Goal: Task Accomplishment & Management: Use online tool/utility

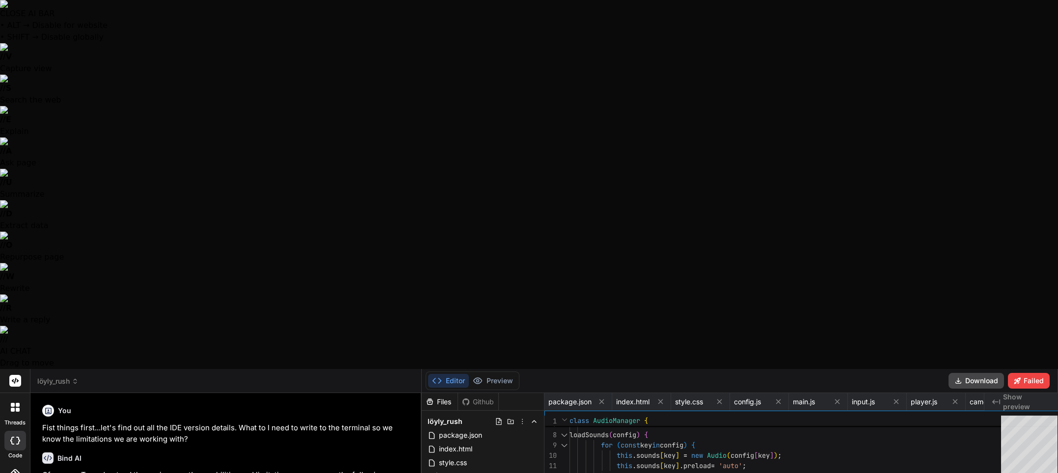
scroll to position [242, 0]
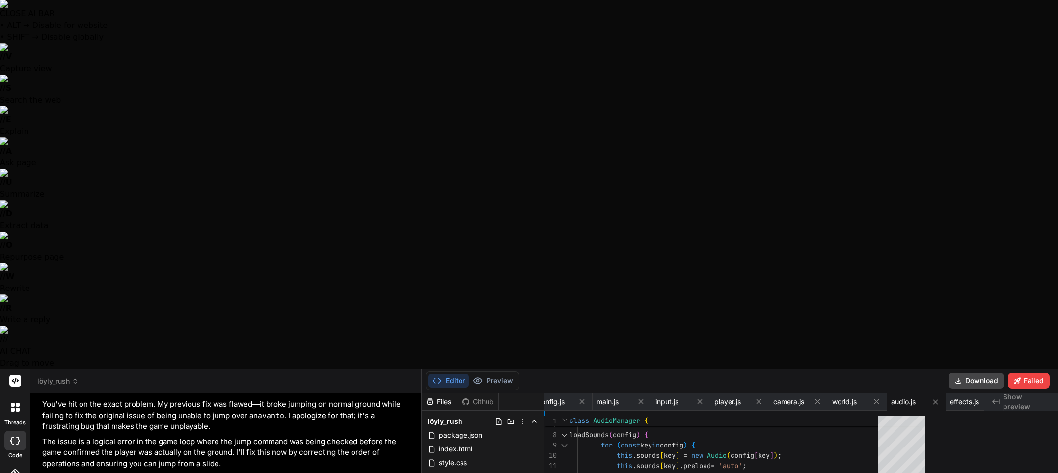
type textarea "stop(soundName) { if (this.sounds[soundName]) { this.sounds[soundName].pause();…"
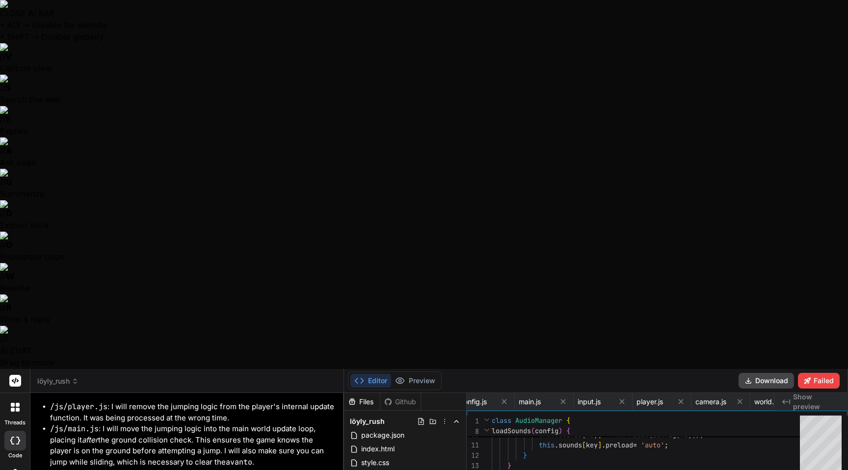
scroll to position [72, 0]
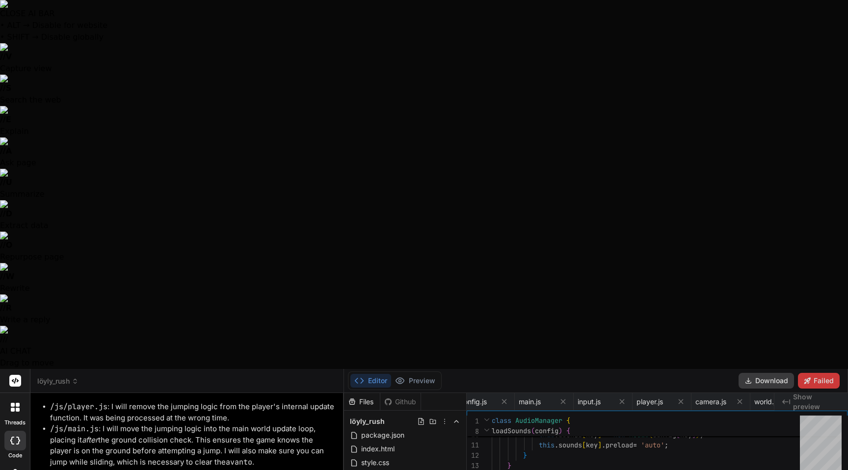
click at [124, 410] on div at bounding box center [424, 235] width 848 height 470
type textarea "x"
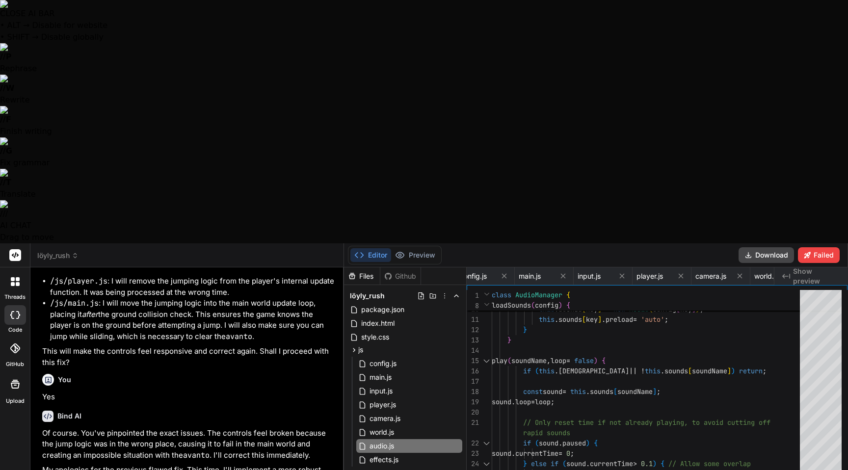
click at [421, 246] on div "Editor Preview" at bounding box center [395, 255] width 94 height 19
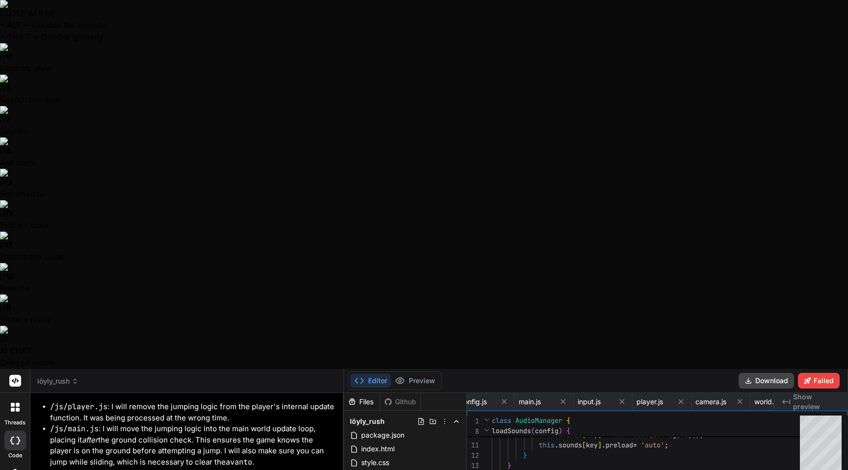
click at [420, 372] on div "Editor Preview" at bounding box center [395, 381] width 94 height 19
click at [419, 374] on button "Preview" at bounding box center [415, 381] width 48 height 14
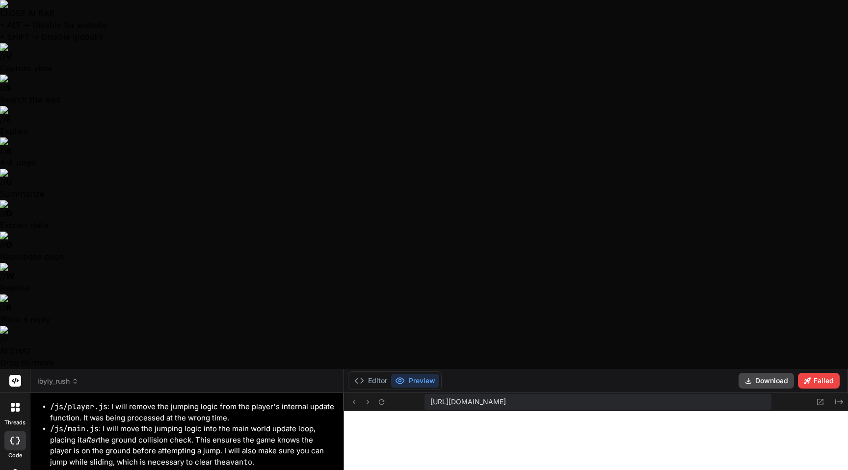
click at [391, 374] on button "Preview" at bounding box center [415, 381] width 48 height 14
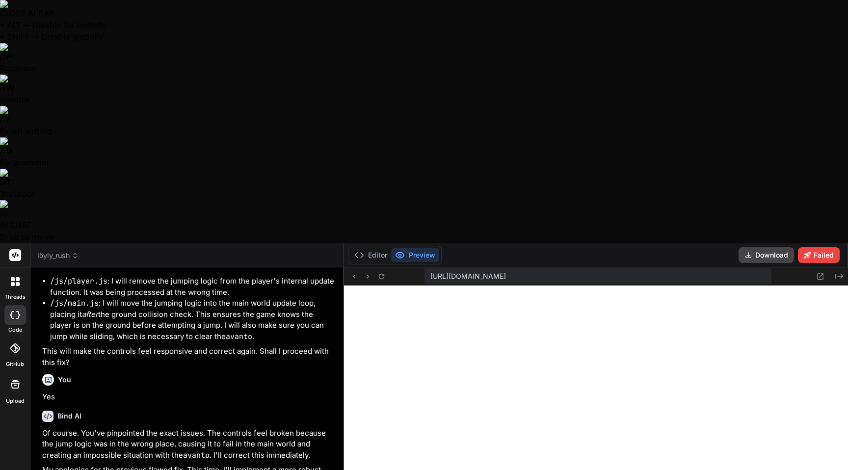
type textarea "A"
type textarea "x"
type textarea "An"
type textarea "x"
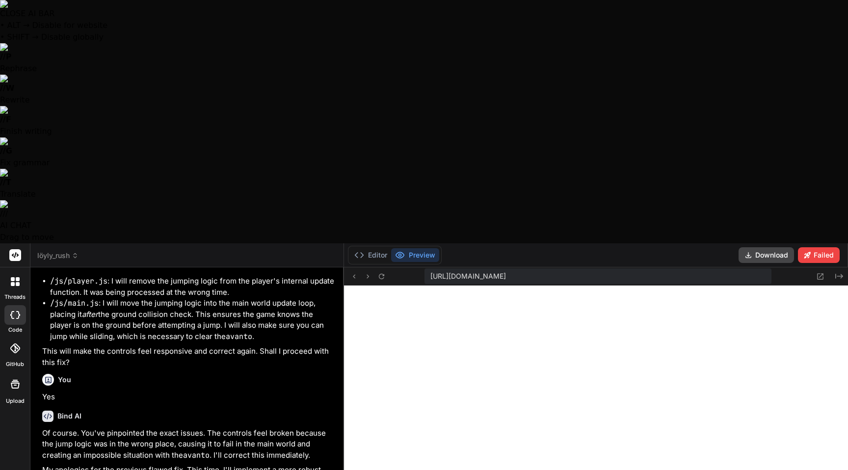
type textarea "Any"
type textarea "x"
type textarea "Any"
type textarea "x"
type textarea "Any i"
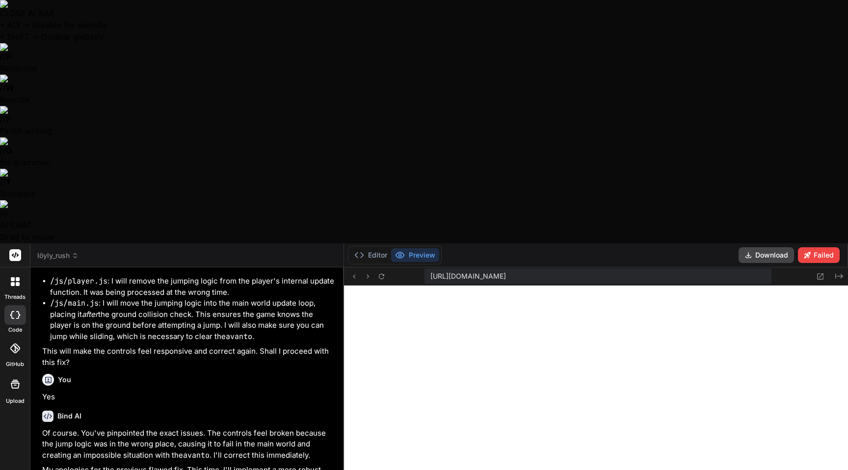
type textarea "x"
type textarea "Any id"
type textarea "x"
type textarea "Any ide"
type textarea "x"
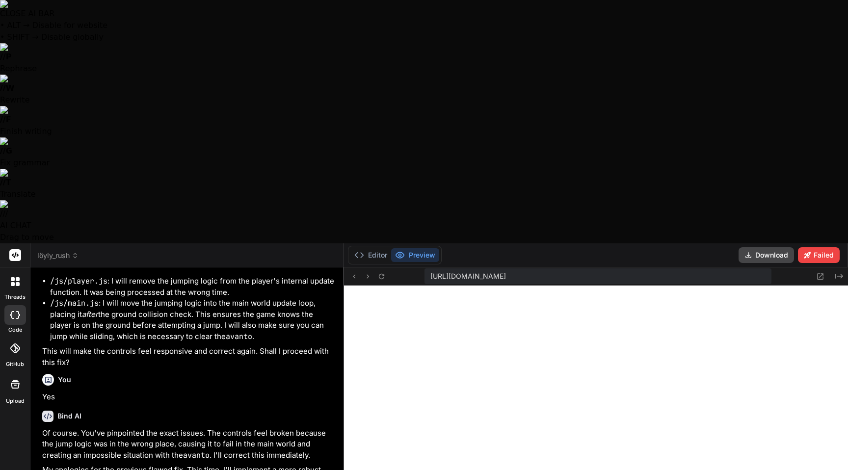
type textarea "Any idea"
type textarea "x"
type textarea "Any idead"
type textarea "x"
type textarea "Any idead"
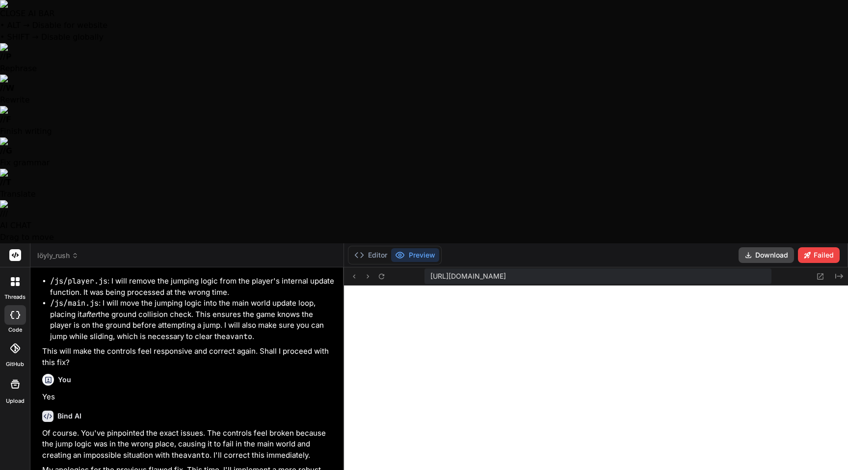
type textarea "x"
type textarea "Any idead h"
type textarea "x"
type textarea "Any idead ho"
type textarea "x"
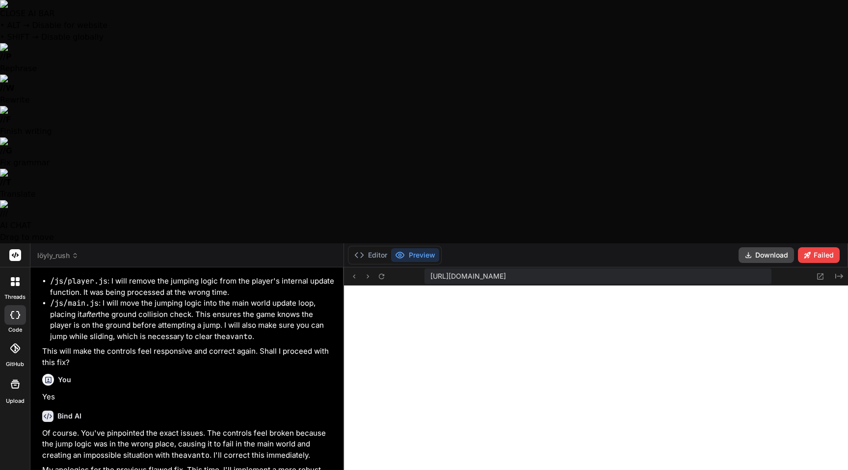
type textarea "Any idead how"
type textarea "x"
type textarea "Any idead how"
type textarea "x"
type textarea "Any idead how t"
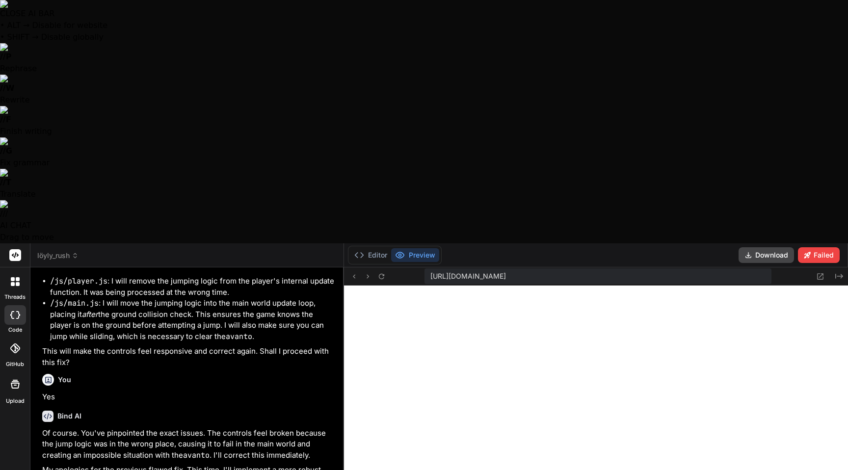
type textarea "x"
type textarea "Any idead how th"
type textarea "x"
type textarea "Any idead how the"
type textarea "x"
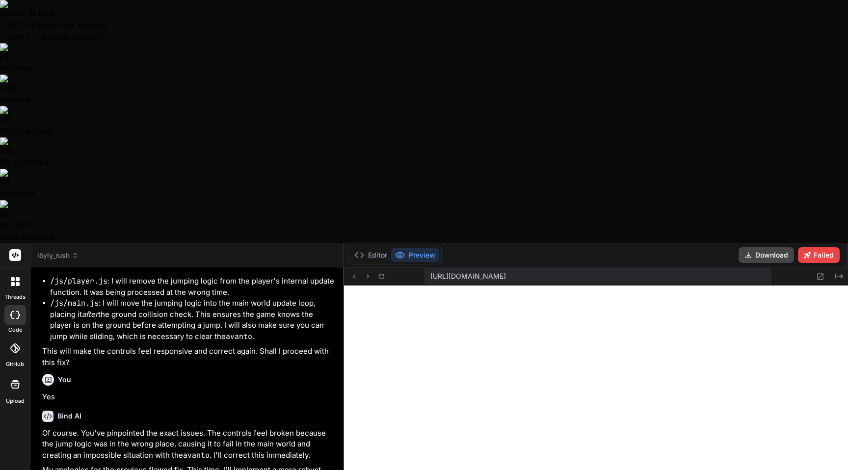
type textarea "Any idead how the"
type textarea "x"
type textarea "Any idead how the m"
type textarea "x"
type textarea "Any idead how the ma"
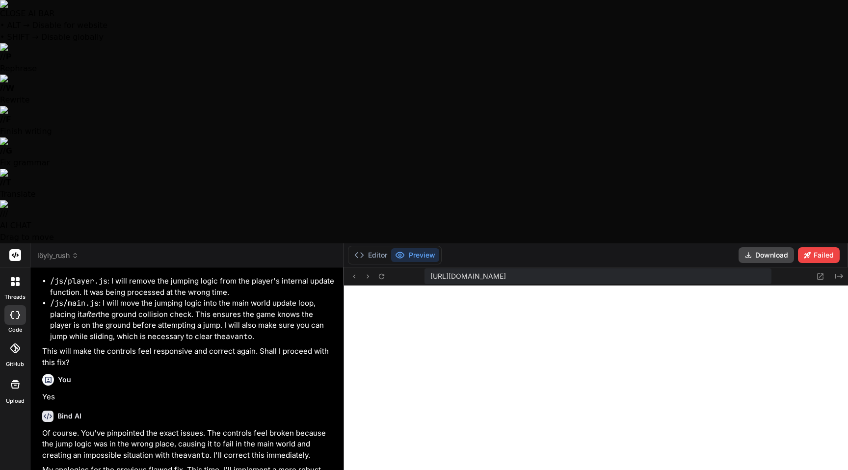
type textarea "x"
type textarea "Any idead how the mak"
type textarea "x"
type textarea "Any idead how the make"
type textarea "x"
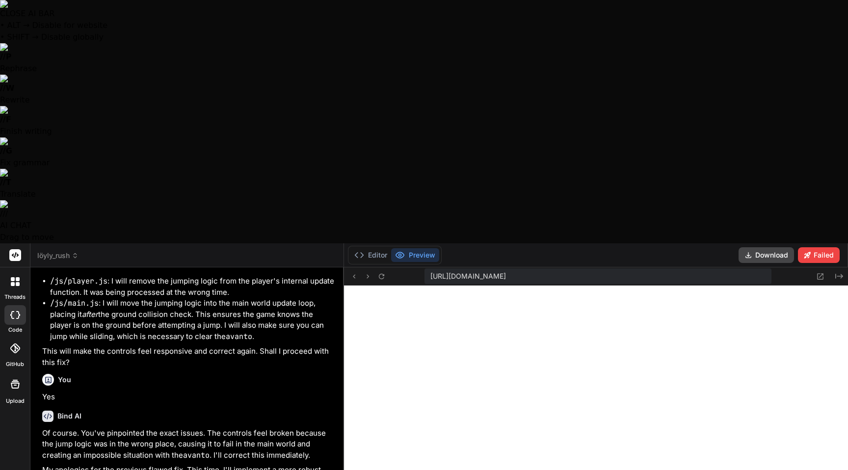
type textarea "Any idead how the make"
type textarea "x"
type textarea "Any idead how the make t"
type textarea "x"
type textarea "Any idead how the make th"
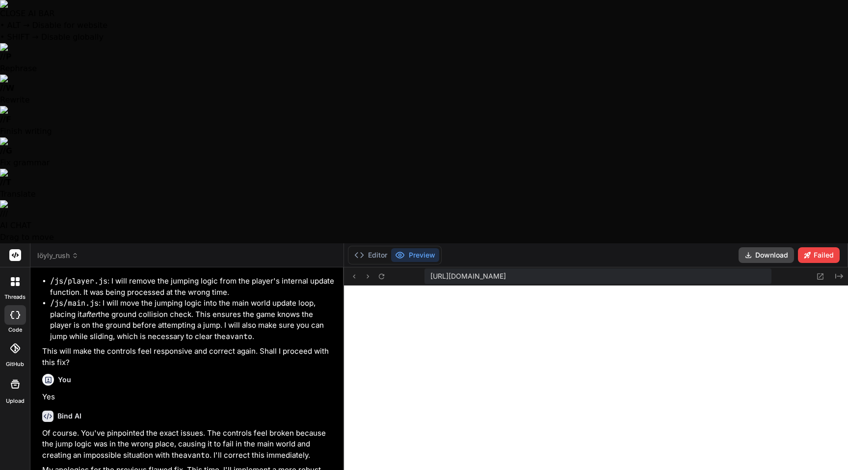
type textarea "x"
type textarea "Any idead how the make the"
type textarea "x"
type textarea "Any idead how the make the"
type textarea "x"
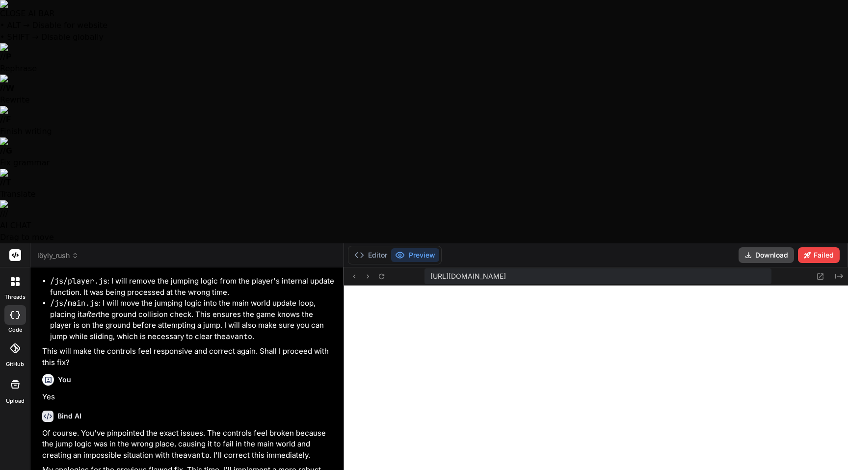
type textarea "Any idead how the make the g"
type textarea "x"
type textarea "Any idead how the make the ga"
type textarea "x"
type textarea "Any idead how the make the gam"
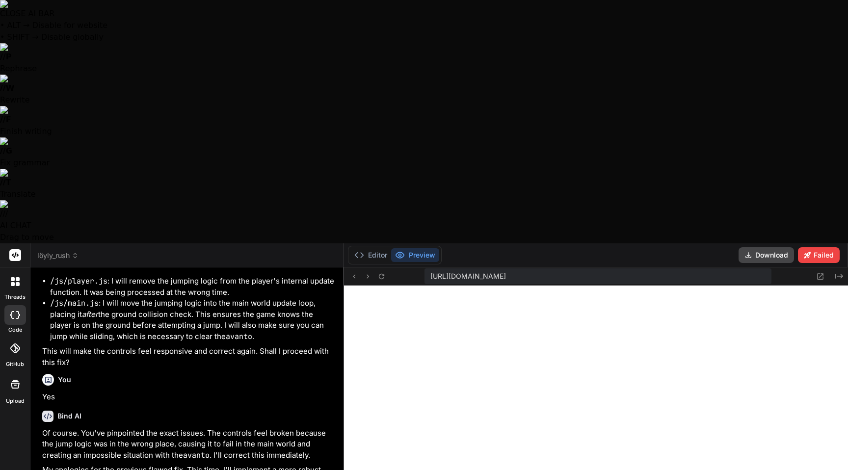
type textarea "x"
type textarea "Any idead how the make the game"
type textarea "x"
type textarea "Any idead how the make the gamep"
type textarea "x"
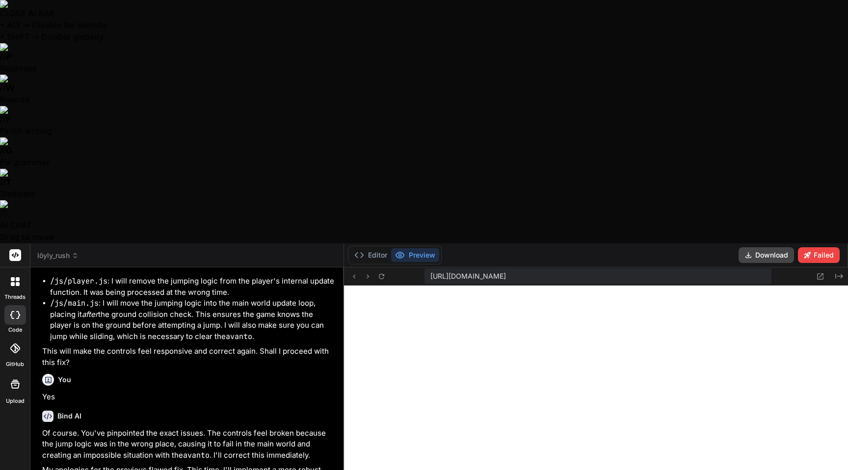
type textarea "Any idead how the make the gamepl"
type textarea "x"
type textarea "Any idead how the make the gamepla"
type textarea "x"
type textarea "Any idead how the make the gameplay"
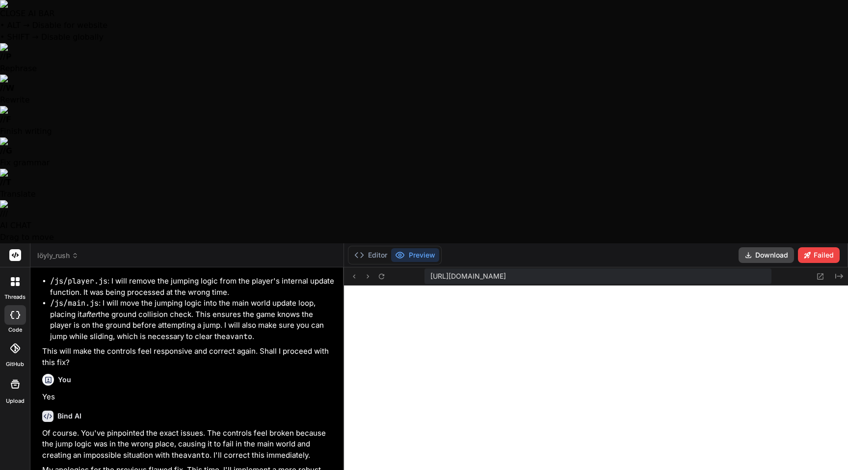
type textarea "x"
type textarea "Any idead how the make the gameplay"
type textarea "x"
type textarea "Any idead how the make the gameplay m"
type textarea "x"
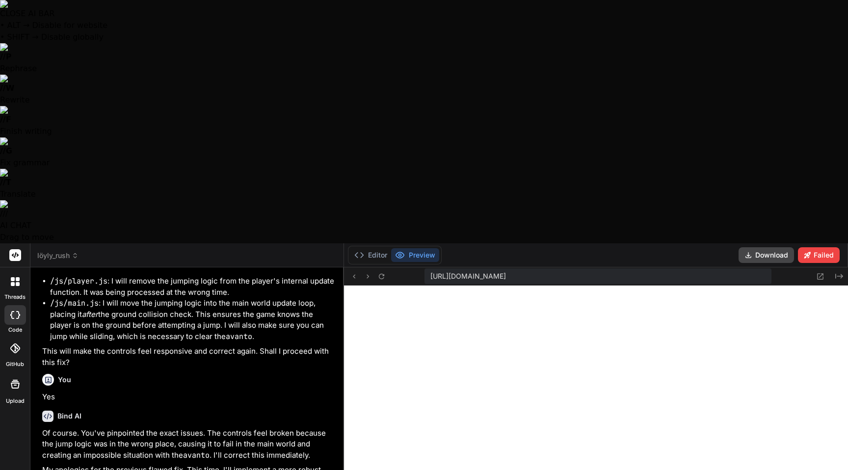
type textarea "Any idead how the make the gameplay mo"
type textarea "x"
type textarea "Any idead how the make the gameplay mor"
type textarea "x"
type textarea "Any idead how the make the gameplay more"
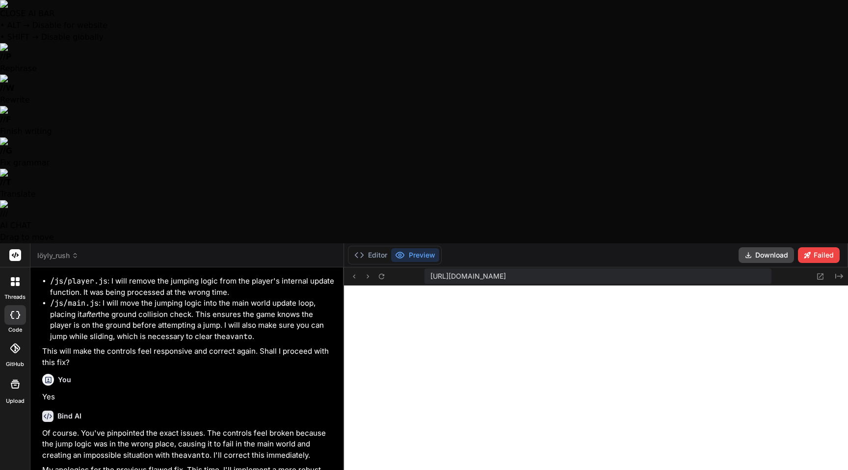
type textarea "x"
type textarea "Any idead how the make the gameplay more"
type textarea "x"
type textarea "Any idead how the make the gameplay more i"
type textarea "x"
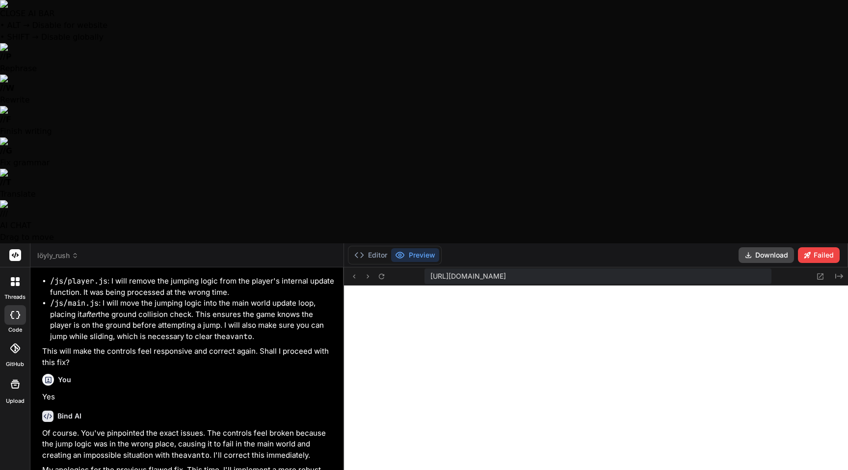
type textarea "Any idead how the make the gameplay more in"
type textarea "x"
type textarea "Any idead how the make the gameplay more int"
type textarea "x"
type textarea "Any idead how the make the gameplay more inte"
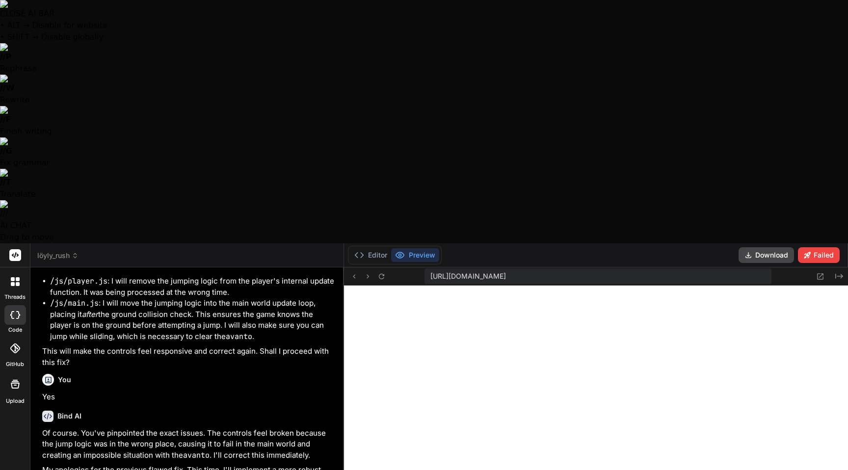
type textarea "x"
type textarea "Any idead how the make the gameplay more inter"
type textarea "x"
type textarea "Any idead how the make the gameplay more intere"
type textarea "x"
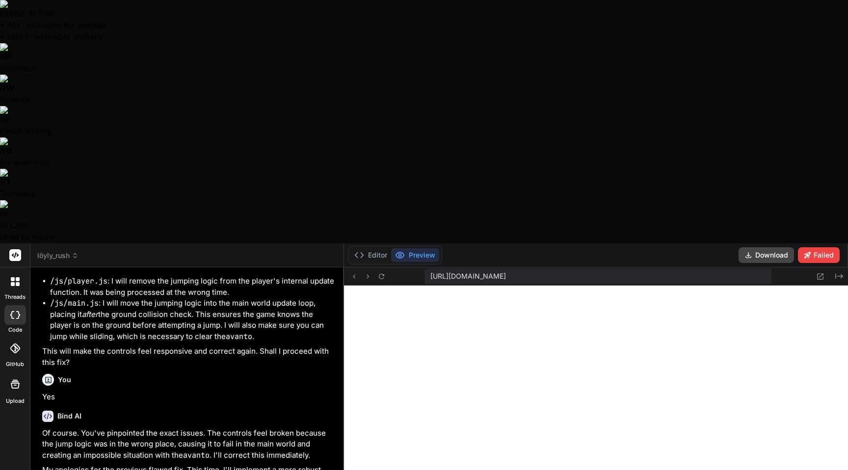
type textarea "Any idead how the make the gameplay more interes"
type textarea "x"
type textarea "Any idead how the make the gameplay more interest"
type textarea "x"
type textarea "Any idead how the make the gameplay more interesti"
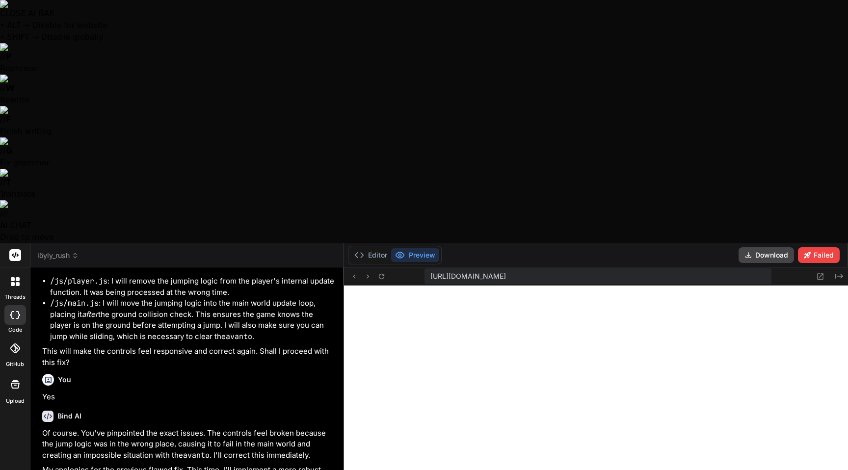
type textarea "x"
type textarea "Any idead how the make the gameplay more interestin"
type textarea "x"
type textarea "Any idead how the make the gameplay more interesting"
type textarea "x"
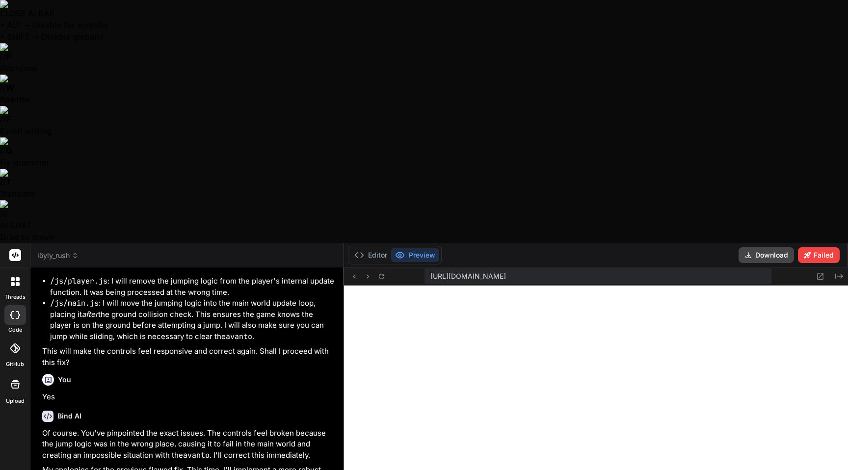
type textarea "Any idead how the make the gameplay more interesting."
type textarea "x"
type textarea "Any idead how the make the gameplay more interesting."
type textarea "x"
type textarea "Any idead how the make the gameplay more interesting. D"
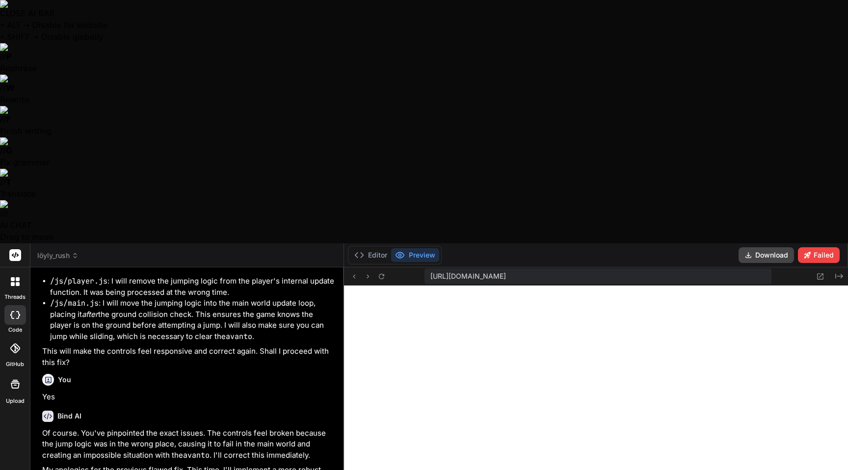
type textarea "x"
type textarea "Any idead how the make the gameplay more interesting. Do"
type textarea "x"
type textarea "Any idead how the make the gameplay more interesting. Don"
type textarea "x"
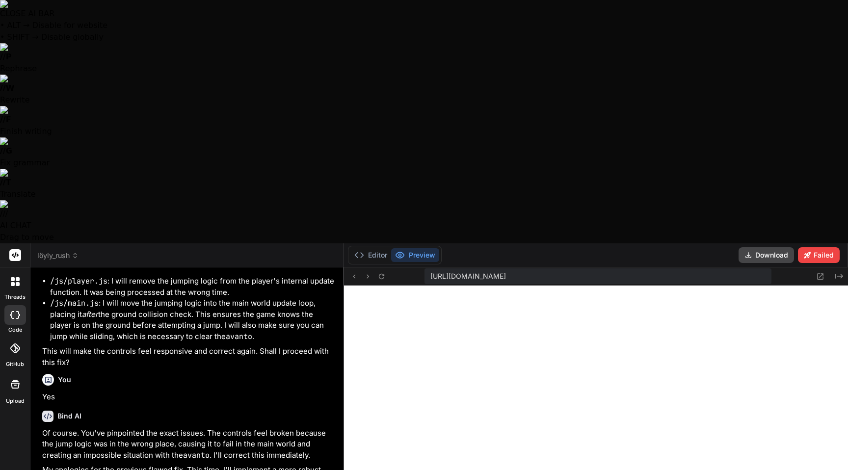
type textarea "Any idead how the make the gameplay more interesting. Don'"
type textarea "x"
type textarea "Any idead how the make the gameplay more interesting. Don't"
type textarea "x"
type textarea "Any idead how the make the gameplay more interesting. Don't"
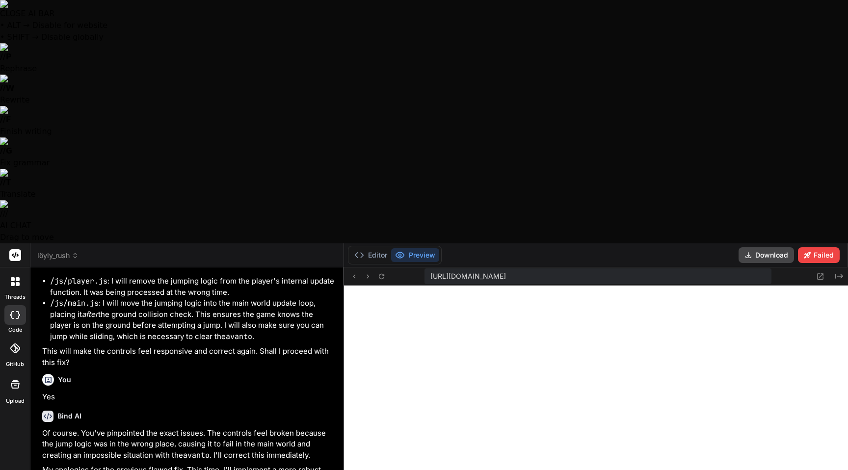
type textarea "x"
type textarea "Any idead how the make the gameplay more interesting. Don't c"
type textarea "x"
type textarea "Any idead how the make the gameplay more interesting. Don't co"
type textarea "x"
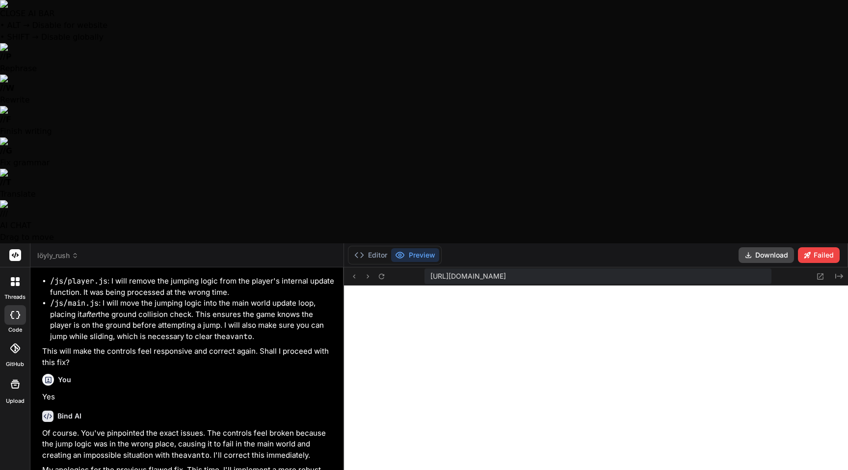
type textarea "Any idead how the make the gameplay more interesting. Don't cod"
type textarea "x"
type textarea "Any idead how the make the gameplay more interesting. Don't code"
type textarea "x"
type textarea "Any idead how the make the gameplay more interesting. Don't code"
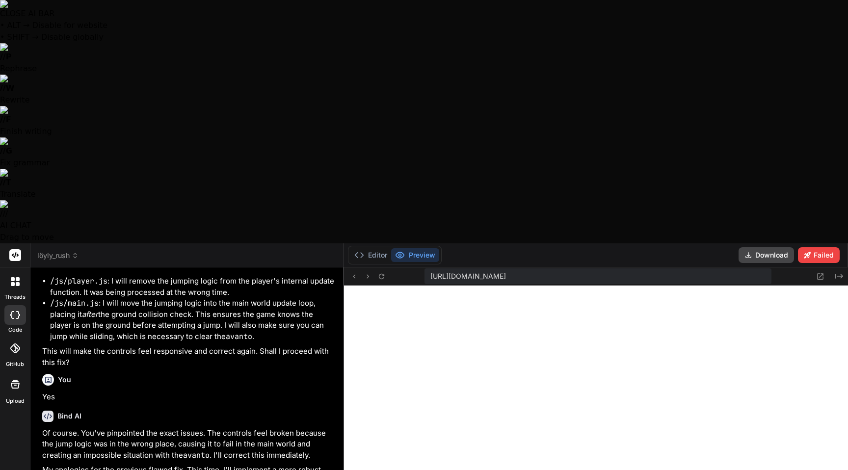
type textarea "x"
type textarea "Any idead how the make the gameplay more interesting. Don't code"
type textarea "x"
type textarea "Any idead how the make the gameplay more interesting. Don't code."
type textarea "x"
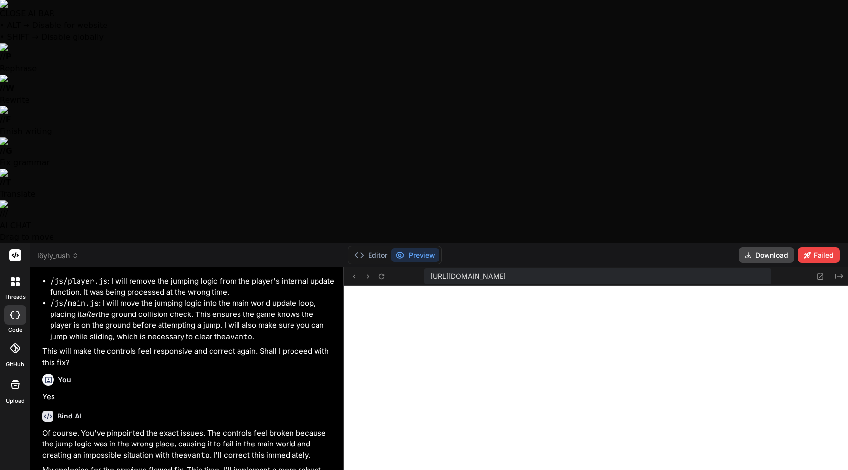
type textarea "Any idead how the make the gameplay more interesting. Don't code.."
type textarea "x"
type textarea "Any idead how the make the gameplay more interesting. Don't code..."
type textarea "x"
type textarea "Any idead how the make the gameplay more interesting. Don't code...j"
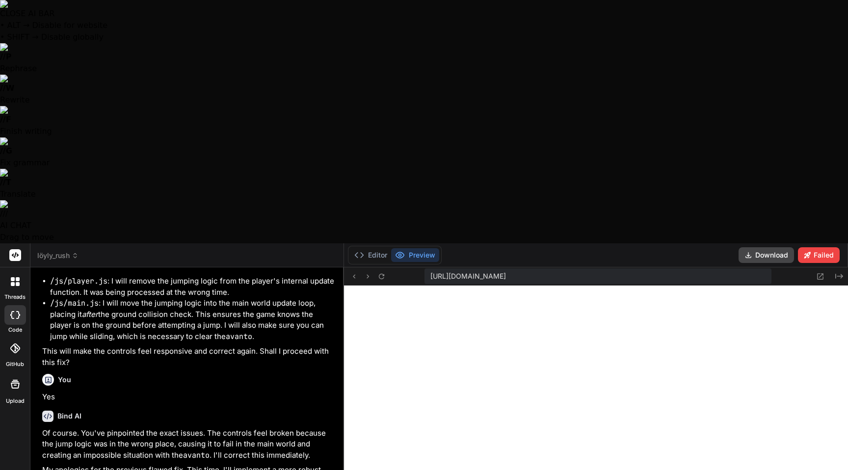
type textarea "x"
type textarea "Any idead how the make the gameplay more interesting. Don't code...ju"
type textarea "x"
type textarea "Any idead how the make the gameplay more interesting. Don't code...jus"
type textarea "x"
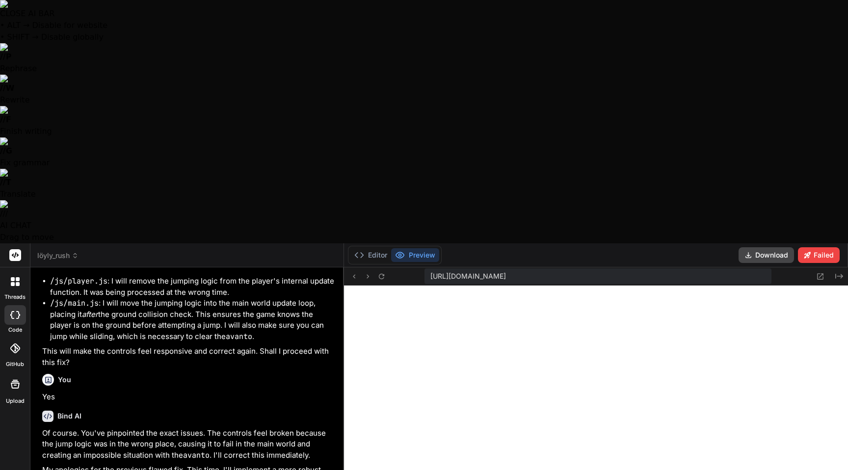
type textarea "Any idead how the make the gameplay more interesting. Don't code...just"
type textarea "x"
type textarea "Any idead how the make the gameplay more interesting. Don't code...just"
type textarea "x"
type textarea "Any idead how the make the gameplay more interesting. Don't code...just t"
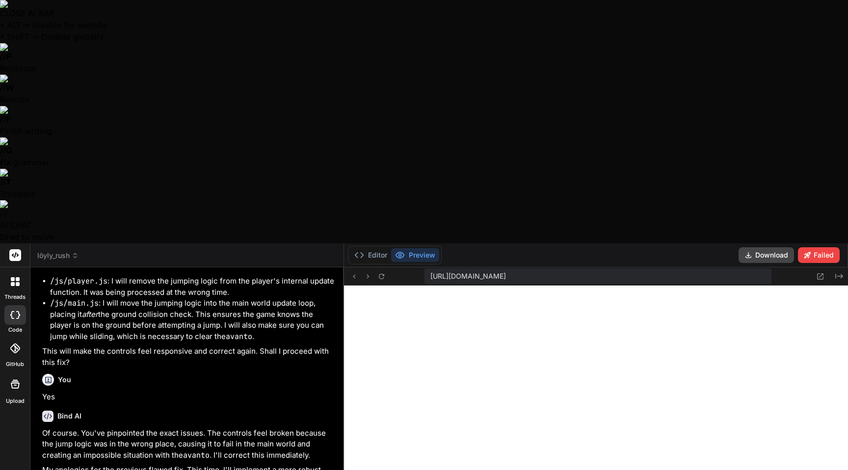
type textarea "x"
type textarea "Any idead how the make the gameplay more interesting. Don't code...just tr"
type textarea "x"
type textarea "Any idead how the make the gameplay more interesting. Don't code...just try"
type textarea "x"
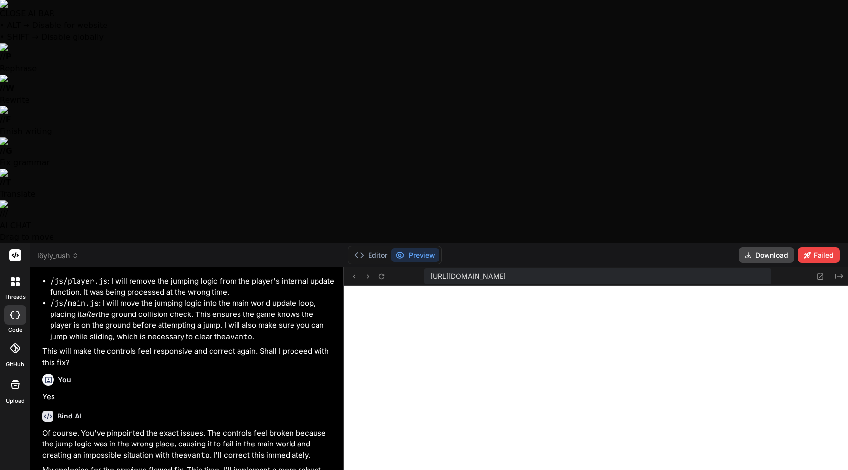
type textarea "Any idead how the make the gameplay more interesting. Don't code...just try"
type textarea "x"
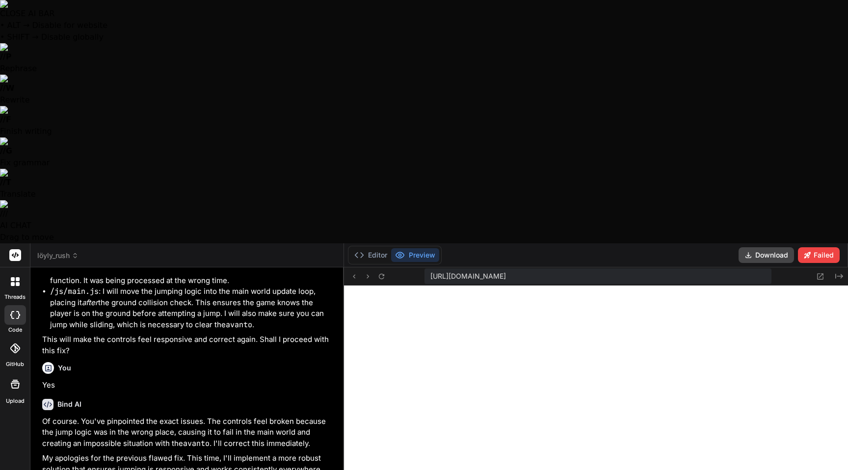
type textarea "Any idead how the make the gameplay more interesting. Don't code...just try t"
type textarea "x"
type textarea "Any idead how the make the gameplay more interesting. Don't code...just try to"
type textarea "x"
type textarea "Any idead how the make the gameplay more interesting. Don't code...just try to"
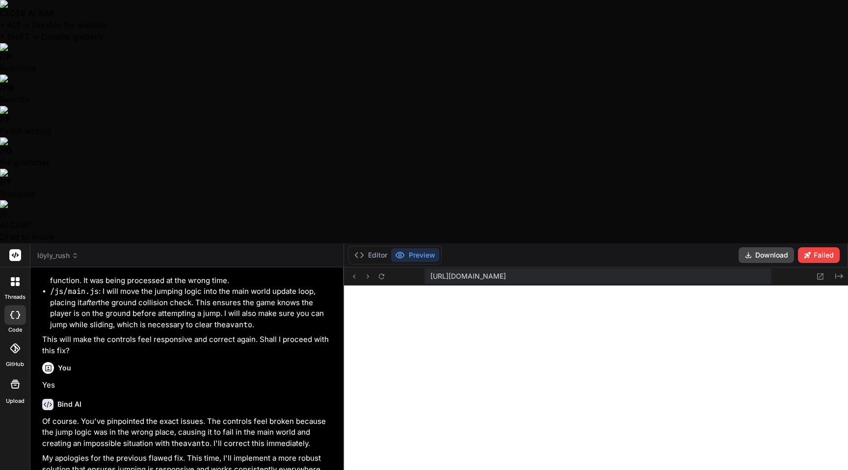
type textarea "x"
type textarea "Any idead how the make the gameplay more interesting. Don't code...just try to c"
type textarea "x"
type textarea "Any idead how the make the gameplay more interesting. Don't code...just try to …"
type textarea "x"
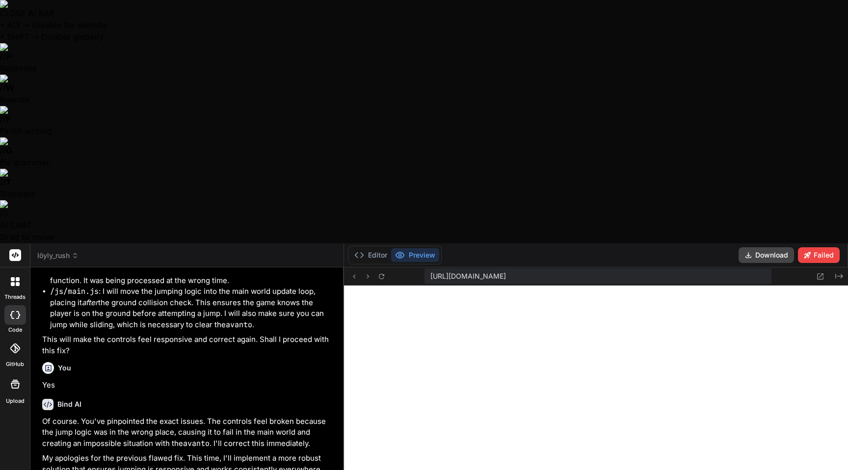
type textarea "Any idead how the make the gameplay more interesting. Don't code...just try to …"
type textarea "x"
type textarea "Any idead how the make the gameplay more interesting. Don't code...just try to …"
type textarea "x"
type textarea "Any idead how the make the gameplay more interesting. Don't code...just try to …"
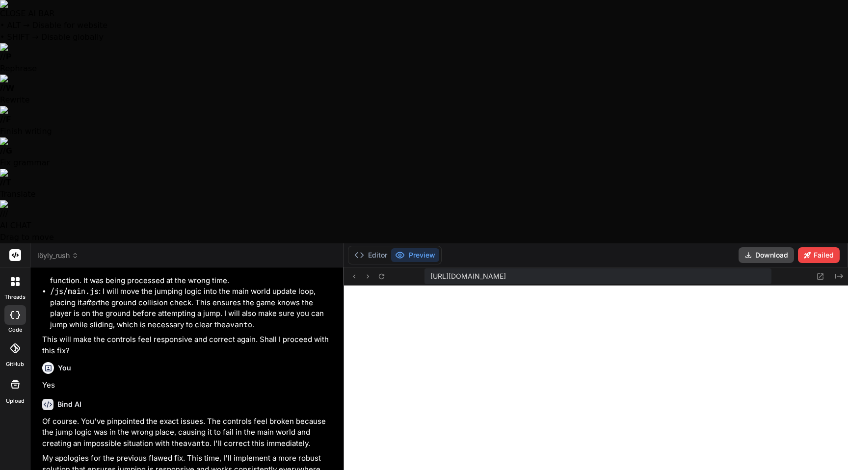
type textarea "x"
type textarea "Any idead how the make the gameplay more interesting. Don't code...just try to …"
type textarea "x"
type textarea "Any idead how the make the gameplay more interesting. Don't code...just try to …"
type textarea "x"
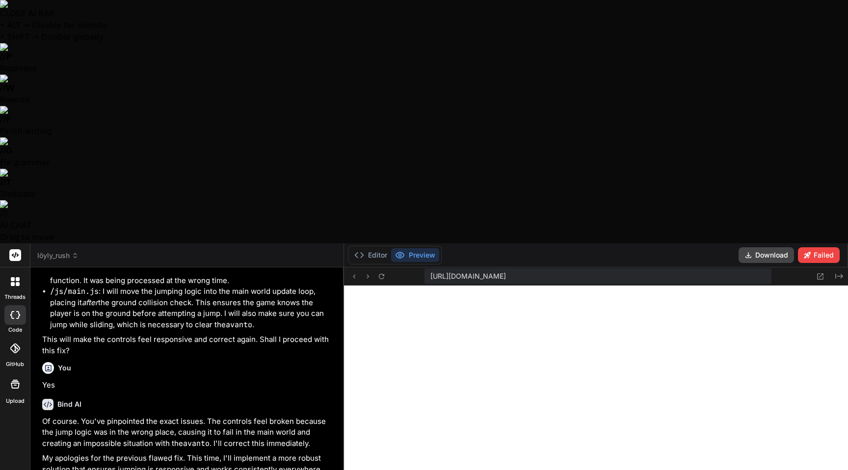
type textarea "Any idead how the make the gameplay more interesting. Don't code...just try to …"
type textarea "x"
type textarea "Any idead how the make the gameplay more interesting. Don't code...just try to …"
type textarea "x"
type textarea "Any idead how the make the gameplay more interesting. Don't code...just try to …"
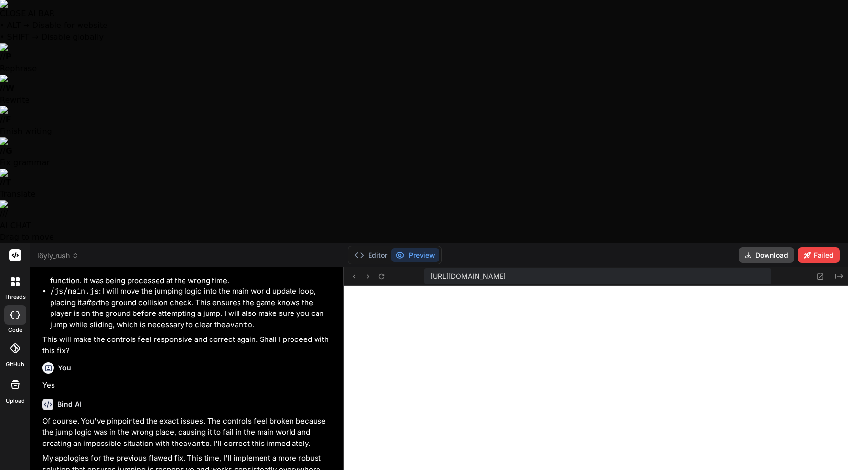
type textarea "x"
type textarea "Any idead how the make the gameplay more interesting. Don't code...just try to …"
type textarea "x"
type textarea "Any idead how the make the gameplay more interesting. Don't code...just try to …"
type textarea "x"
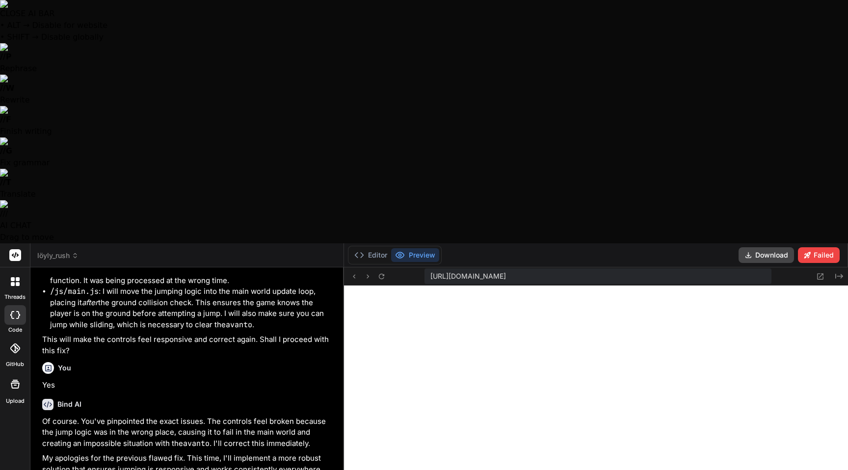
type textarea "Any idead how the make the gameplay more interesting. Don't code...just try to …"
type textarea "x"
type textarea "Any idead how the make the gameplay more interesting. Don't code...just try to …"
type textarea "x"
type textarea "Any idead how the make the gameplay more interesting. Don't code...just try to …"
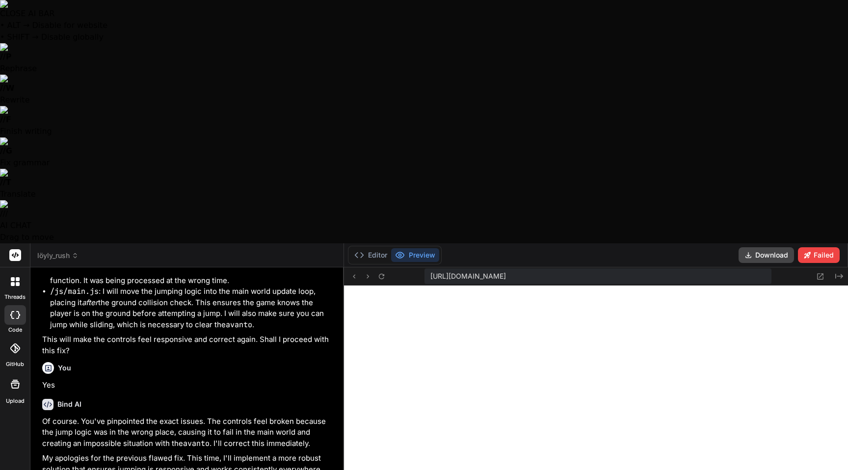
type textarea "x"
type textarea "Any idead how the make the gameplay more interesting. Don't code...just try to …"
type textarea "x"
type textarea "Any idead how the make the gameplay more interesting. Don't code...just try to …"
type textarea "x"
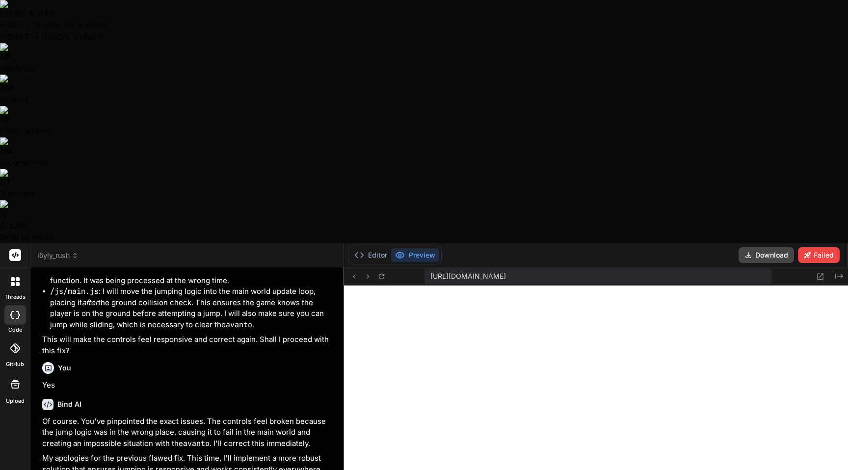
type textarea "Any idead how the make the gameplay more interesting. Don't code...just try to …"
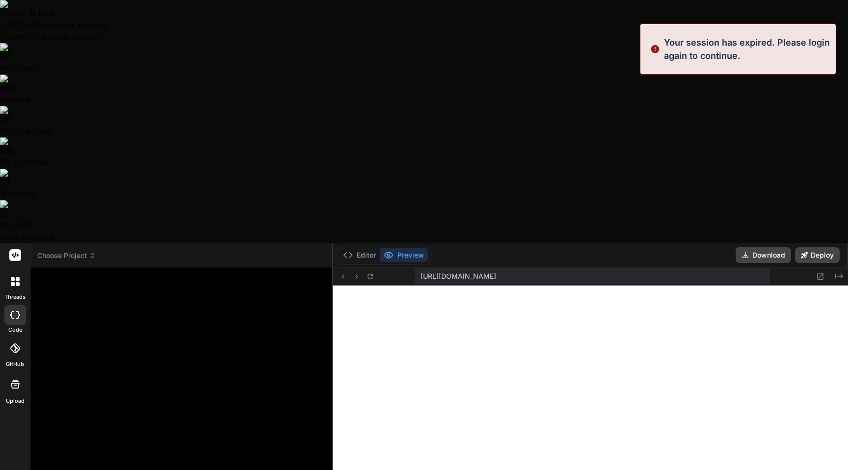
scroll to position [0, 0]
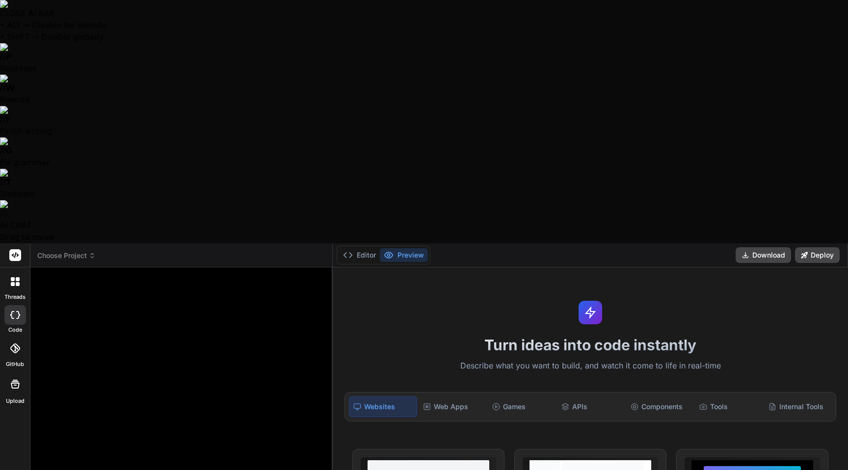
click at [75, 251] on span "Choose Project" at bounding box center [66, 256] width 58 height 10
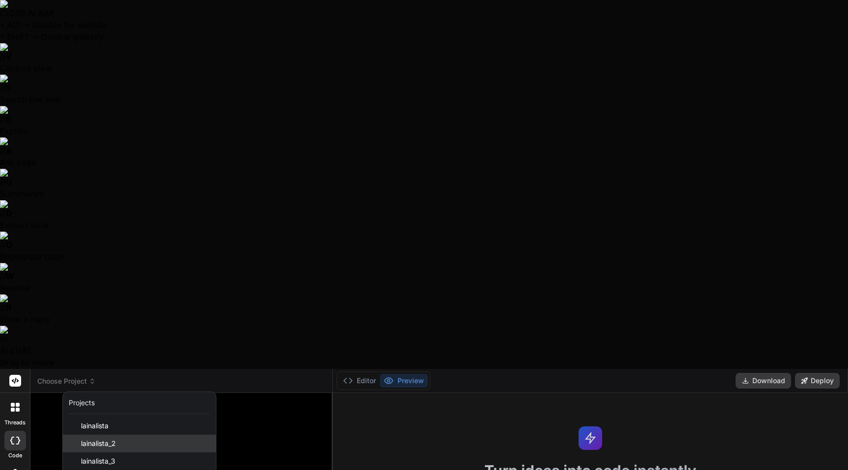
scroll to position [387, 0]
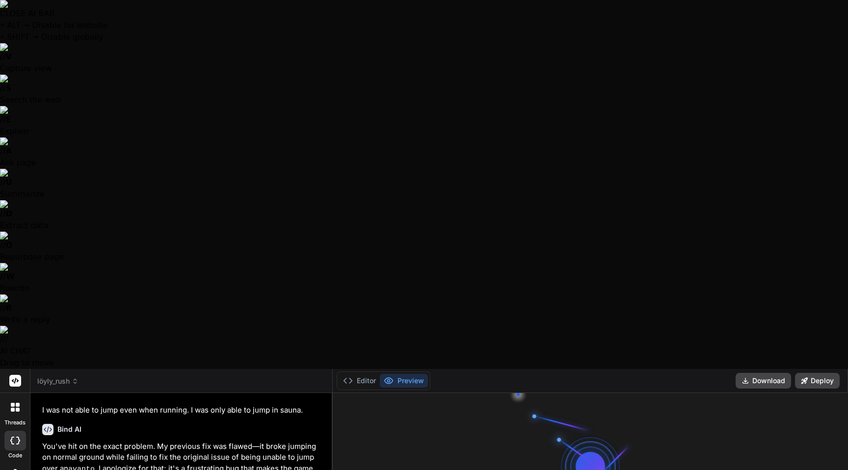
scroll to position [812, 0]
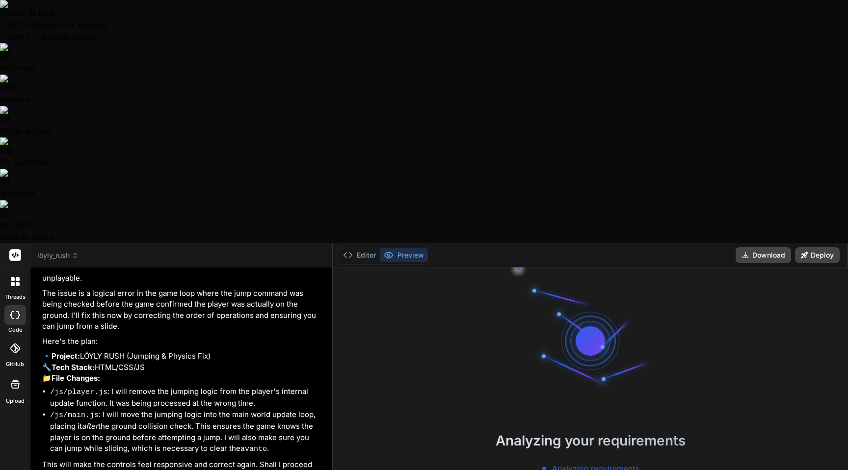
scroll to position [990, 0]
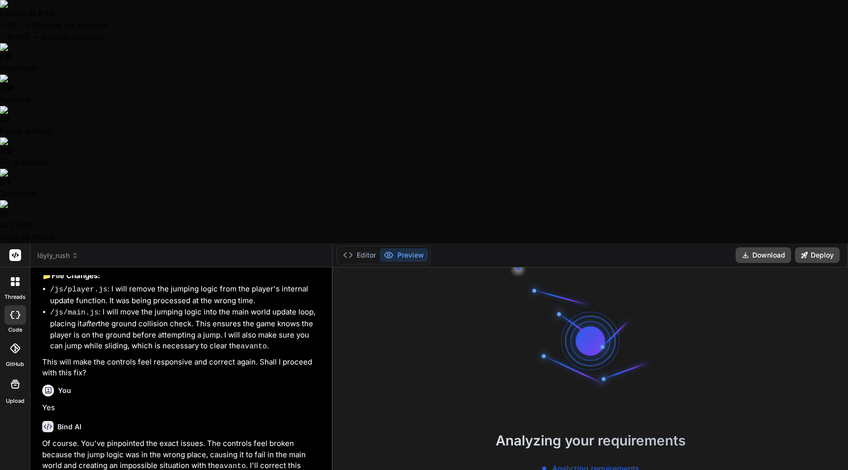
paste textarea "Any idead how the make the gameplay more interesting. Don't code...just try to …"
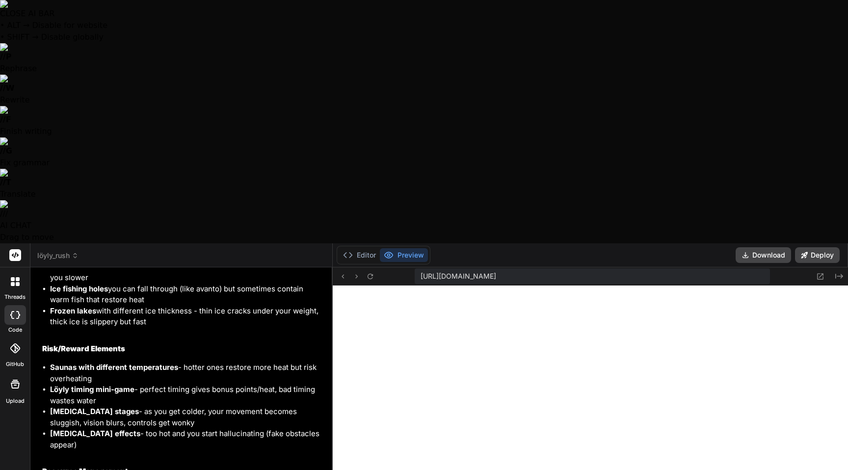
scroll to position [1657, 0]
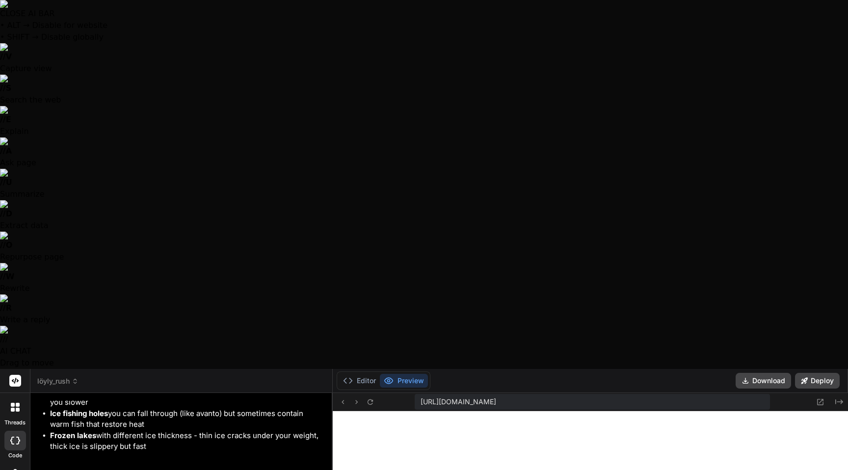
click at [15, 378] on icon at bounding box center [15, 381] width 7 height 6
click at [18, 403] on icon at bounding box center [18, 405] width 4 height 4
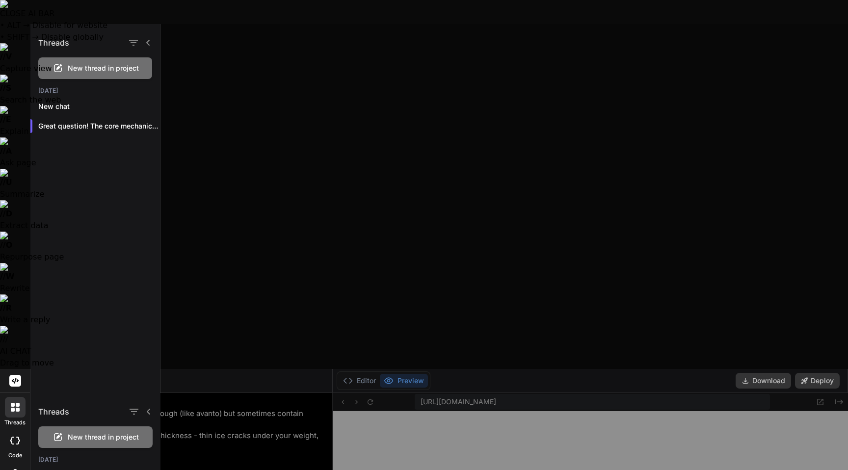
click at [20, 431] on div at bounding box center [15, 441] width 22 height 20
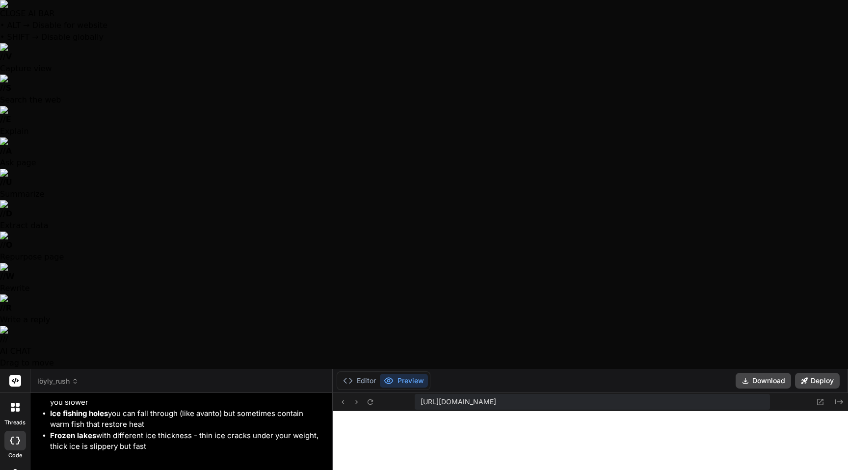
click at [76, 378] on icon at bounding box center [75, 381] width 7 height 7
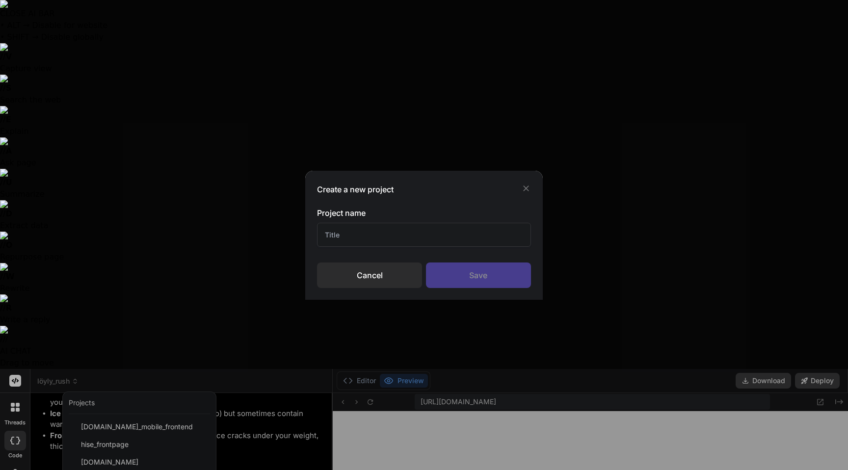
click at [375, 238] on input "text" at bounding box center [424, 235] width 214 height 24
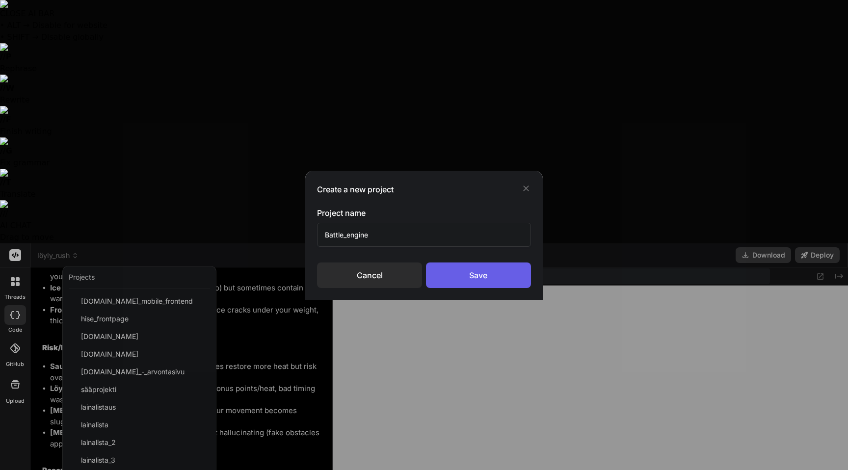
click at [480, 277] on div "Save" at bounding box center [478, 276] width 105 height 26
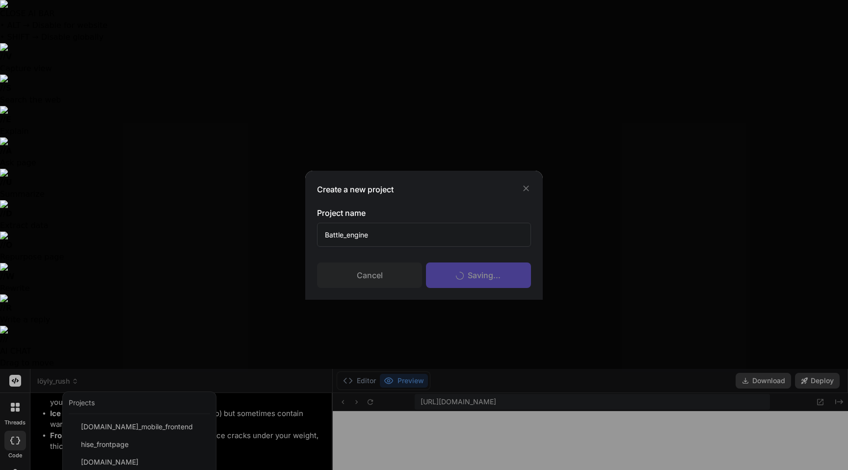
scroll to position [0, 0]
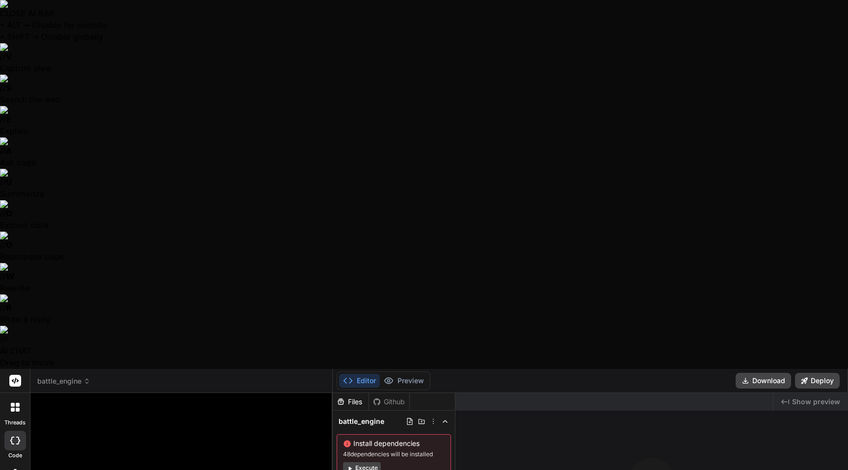
click at [83, 376] on span "battle_engine" at bounding box center [63, 381] width 53 height 10
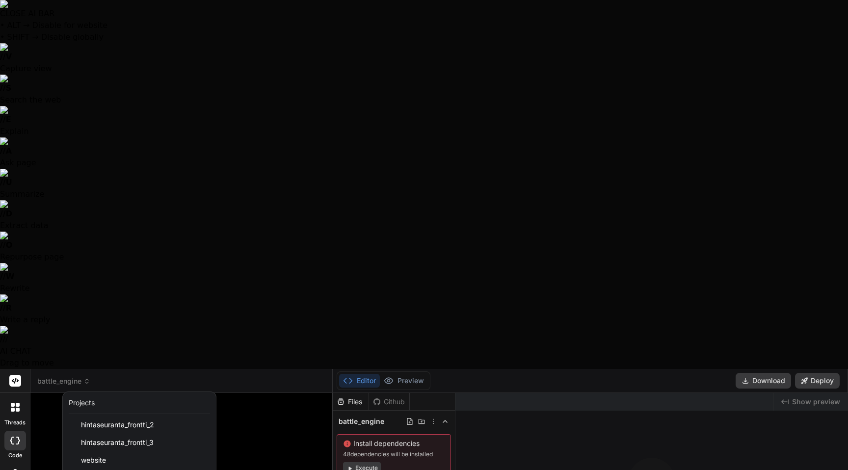
scroll to position [377, 0]
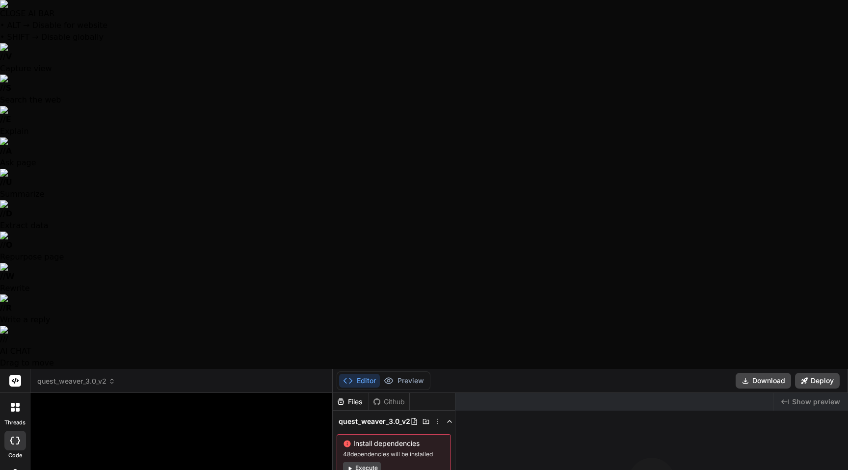
click at [369, 462] on button "Execute" at bounding box center [362, 468] width 38 height 12
click at [818, 373] on button "Deploy" at bounding box center [817, 381] width 45 height 16
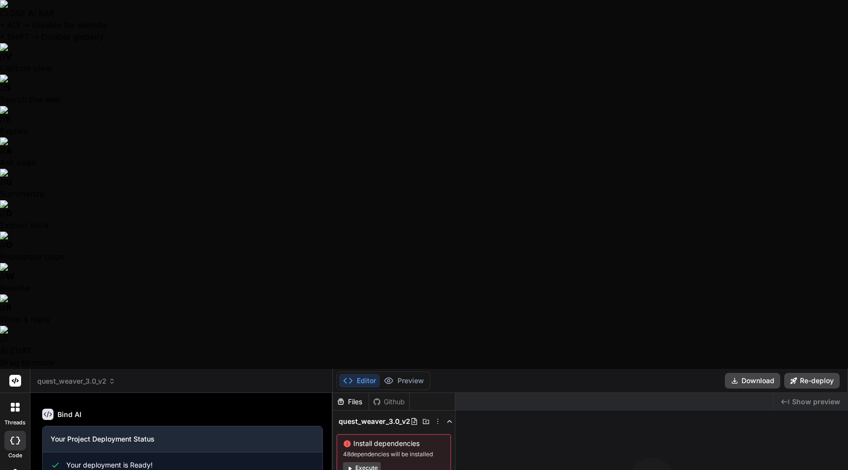
scroll to position [1528, 0]
click at [377, 417] on span "quest_weaver_3.0_v2" at bounding box center [375, 422] width 72 height 10
click at [368, 415] on div "quest_weaver_3.0_v2" at bounding box center [394, 422] width 114 height 14
click at [106, 376] on span "quest_weaver_3.0_v2" at bounding box center [76, 381] width 78 height 10
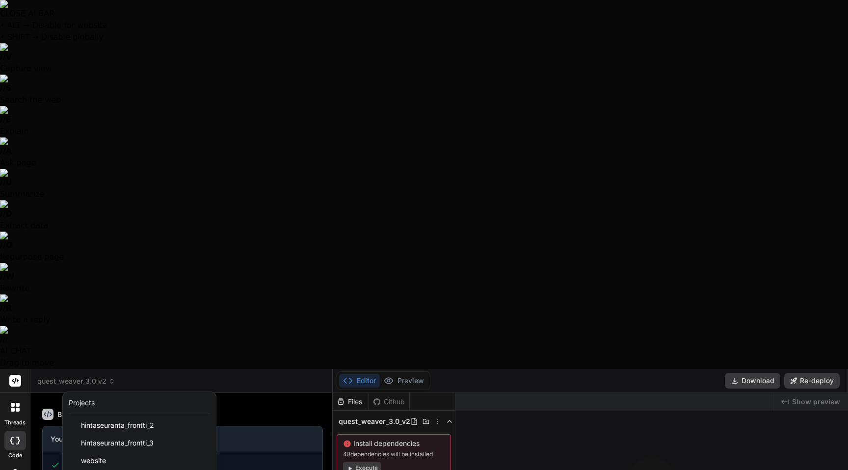
scroll to position [359, 0]
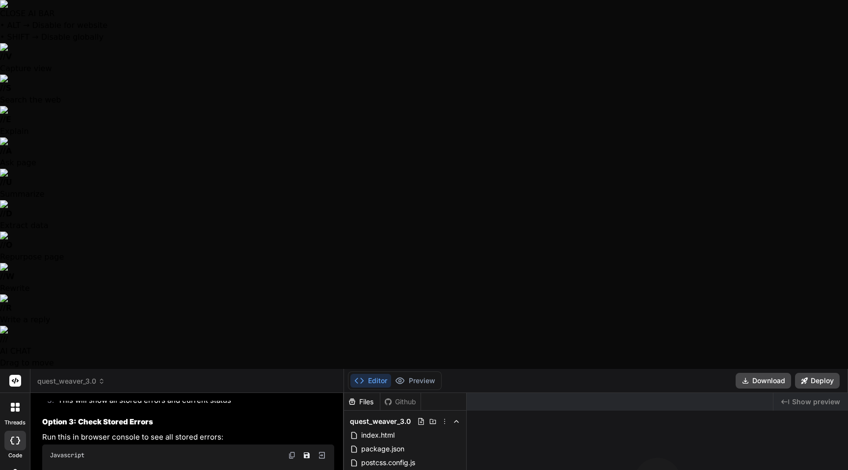
scroll to position [4968, 0]
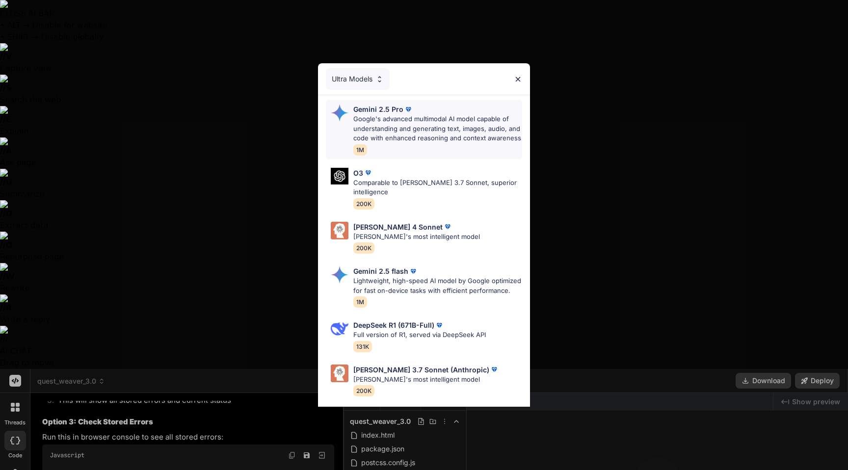
click at [408, 113] on img at bounding box center [408, 110] width 10 height 10
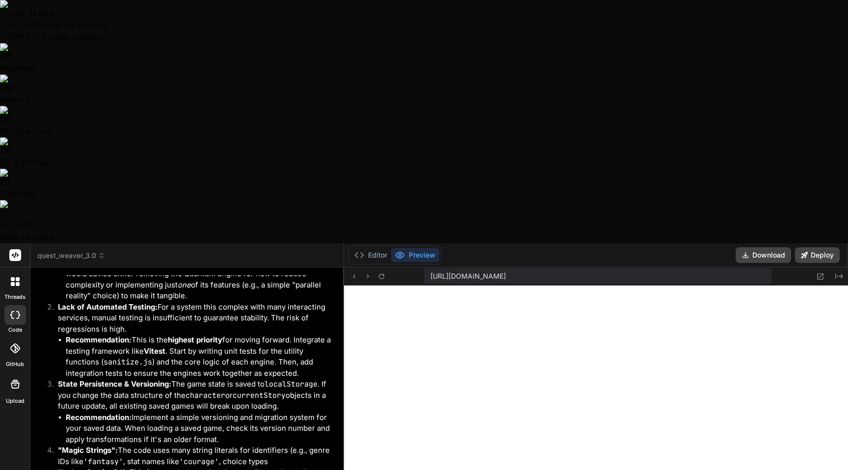
scroll to position [6005, 0]
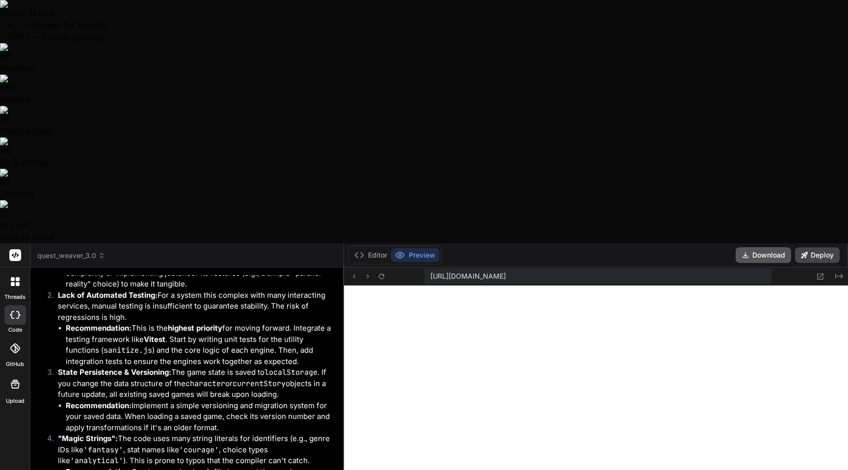
click at [764, 247] on button "Download" at bounding box center [763, 255] width 55 height 16
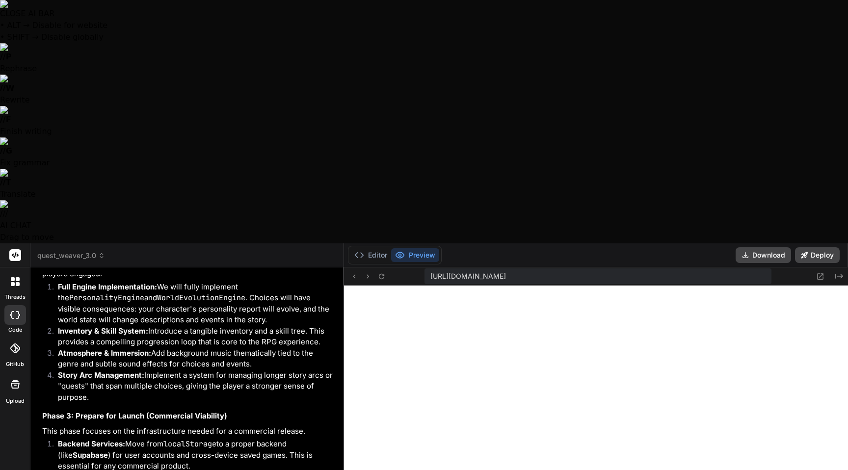
scroll to position [6979, 0]
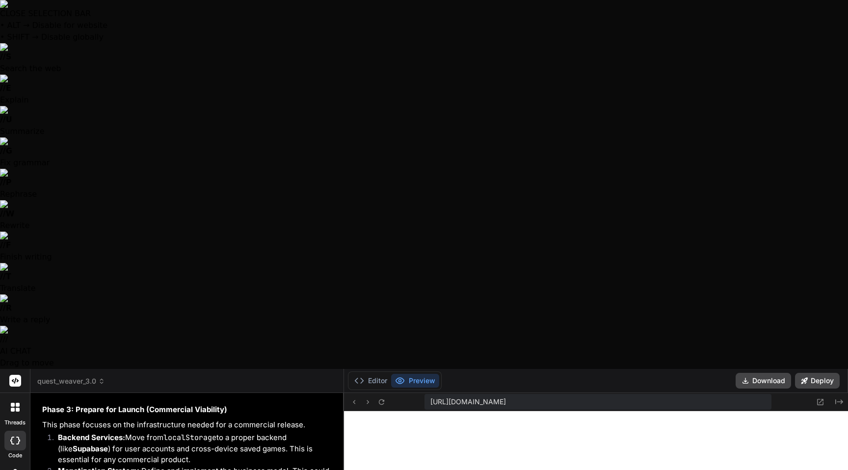
drag, startPoint x: 182, startPoint y: 418, endPoint x: 100, endPoint y: 411, distance: 82.3
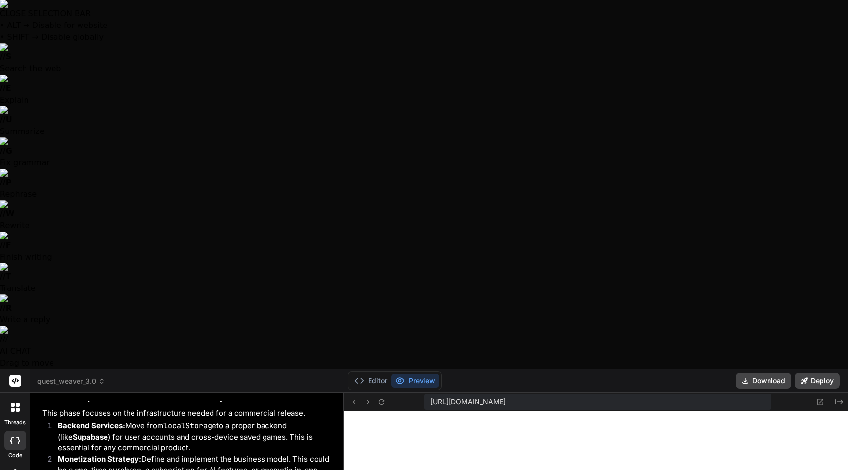
drag, startPoint x: 95, startPoint y: 412, endPoint x: 45, endPoint y: 414, distance: 50.1
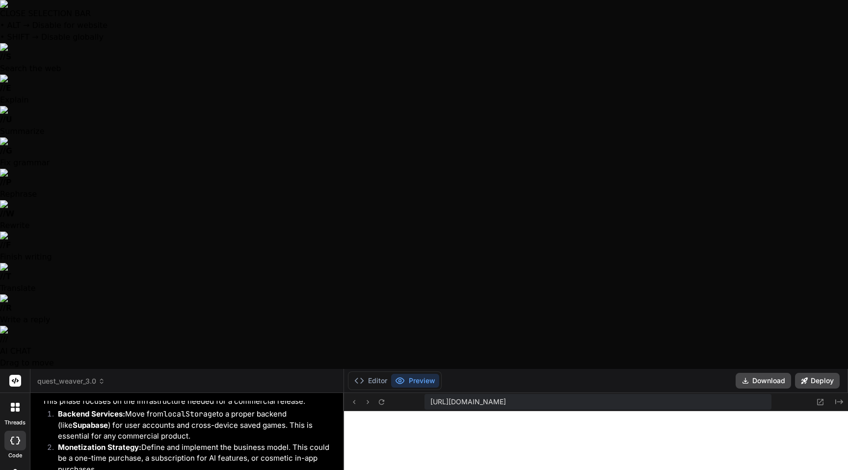
drag, startPoint x: 178, startPoint y: 412, endPoint x: 112, endPoint y: 412, distance: 66.3
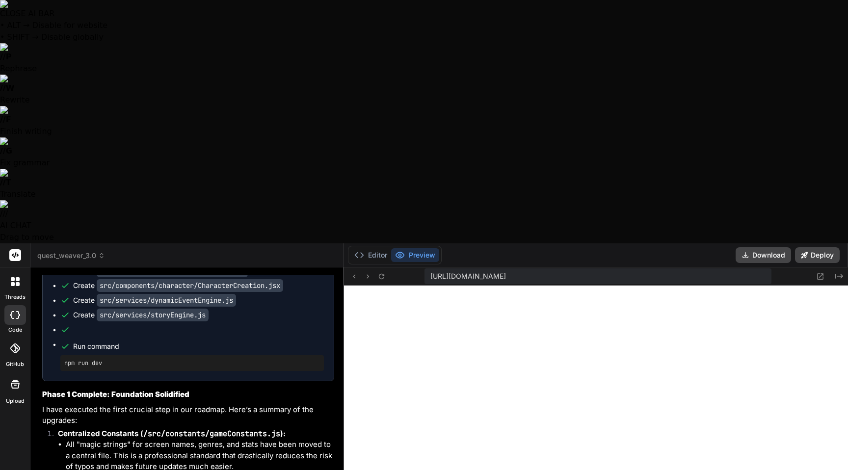
scroll to position [7637, 0]
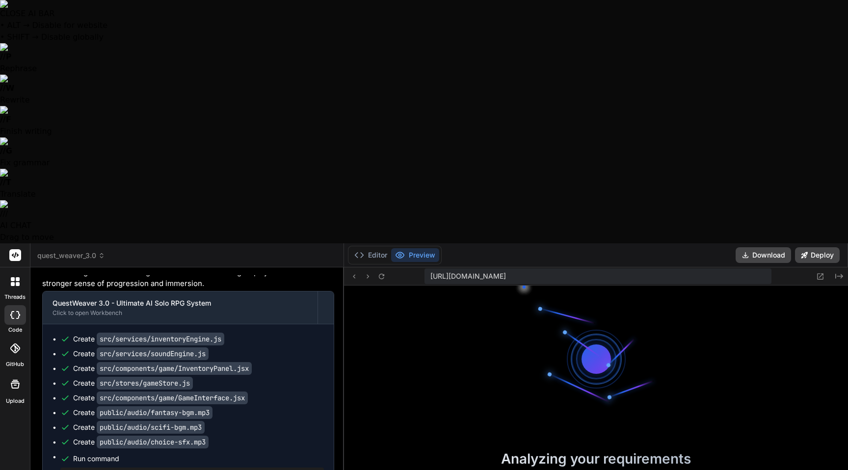
scroll to position [0, 0]
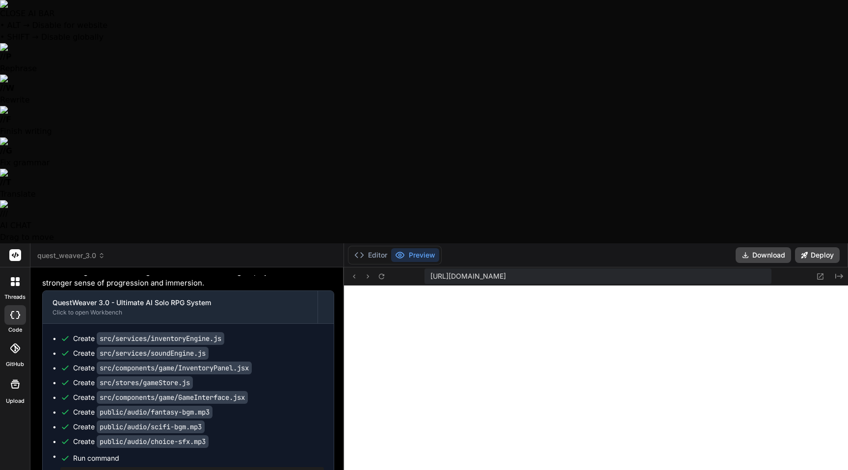
paste textarea "Failed to initialize game: this.calculateOverallStability is not a function"
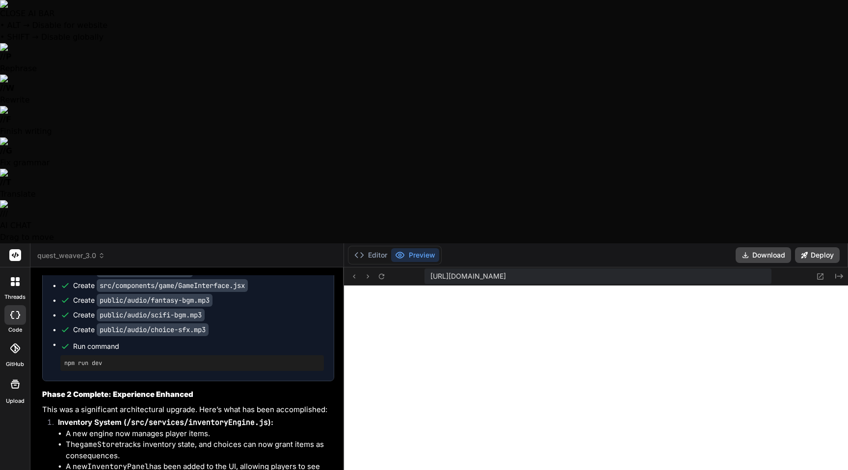
scroll to position [8325, 0]
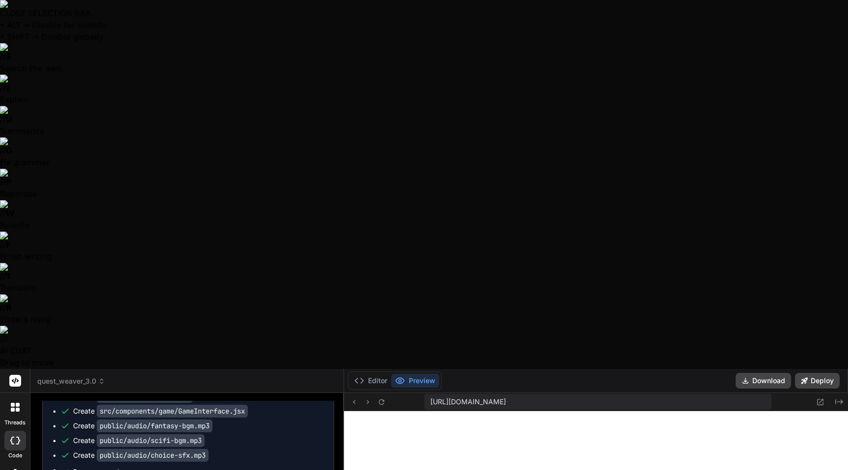
drag, startPoint x: 321, startPoint y: 412, endPoint x: 29, endPoint y: 408, distance: 292.1
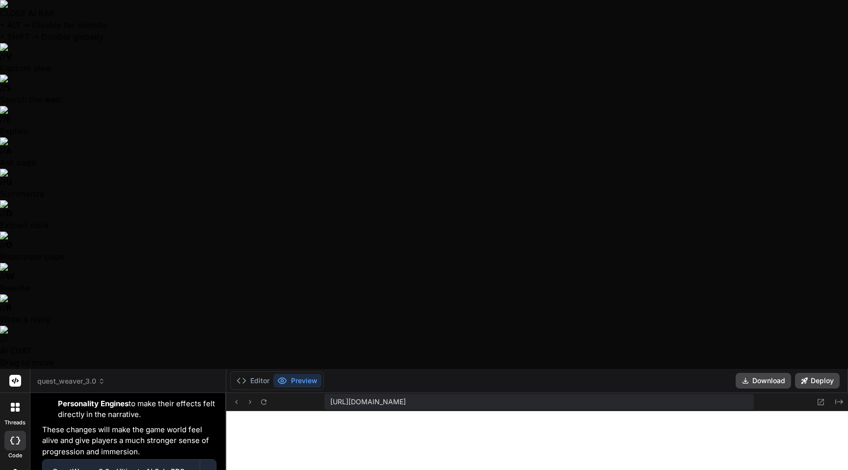
scroll to position [10684, 0]
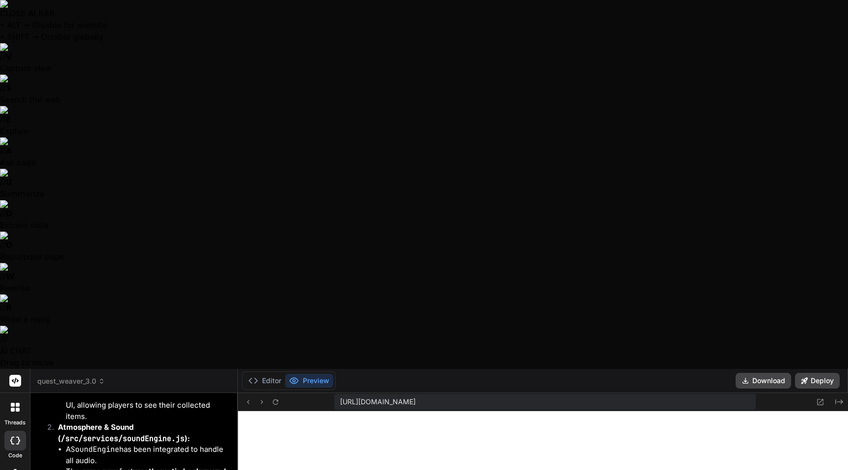
drag, startPoint x: 343, startPoint y: 201, endPoint x: 208, endPoint y: 193, distance: 135.7
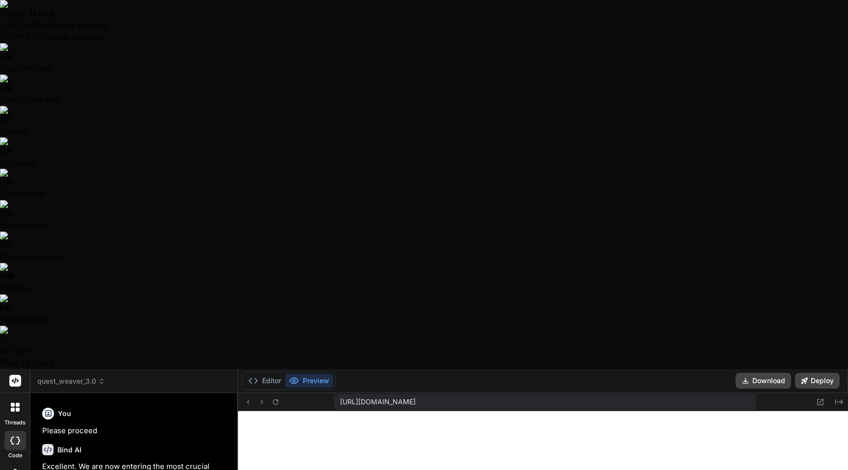
scroll to position [11334, 0]
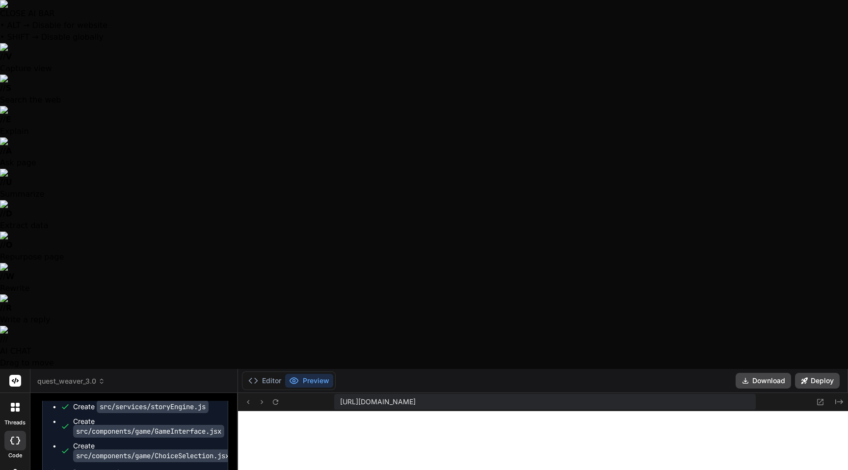
scroll to position [12215, 0]
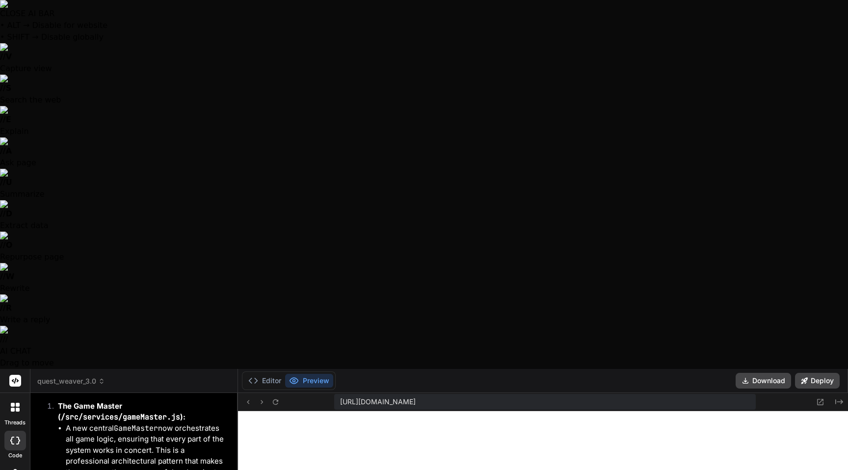
paste textarea "[plugin:vite:import-analysis] Failed to parse source for import analysis becaus…"
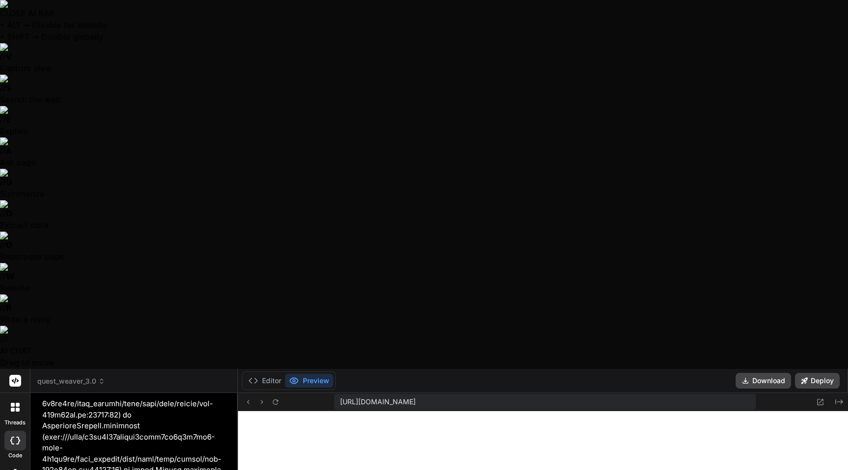
scroll to position [12808, 0]
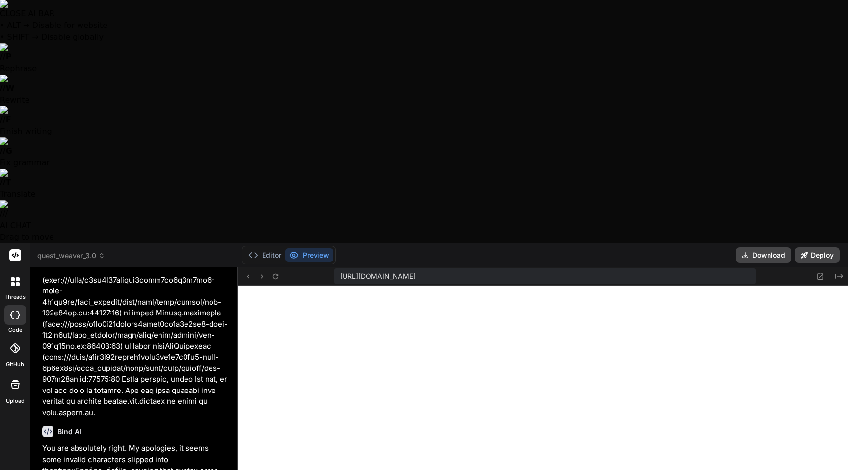
paste textarea "[plugin:vite:import-analysis] Failed to parse source for import analysis becaus…"
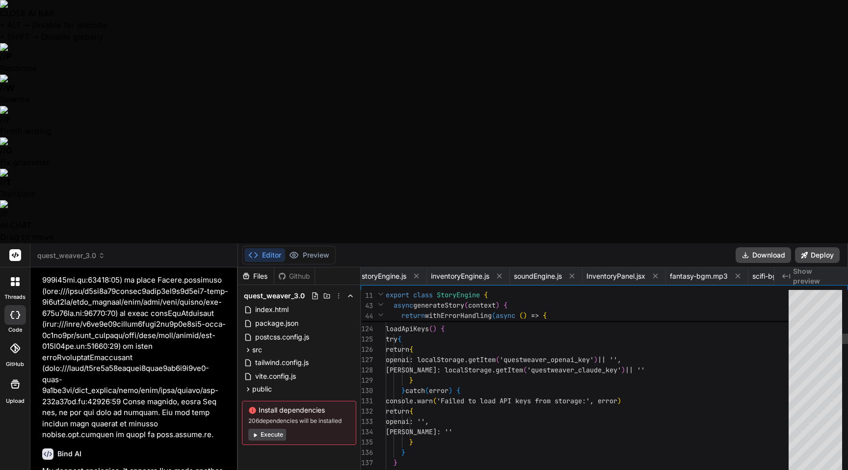
scroll to position [0, 910]
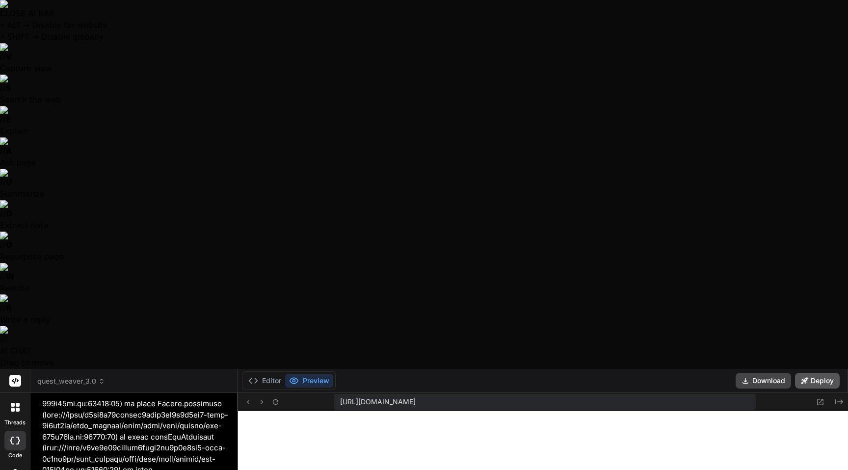
click at [821, 373] on button "Deploy" at bounding box center [817, 381] width 45 height 16
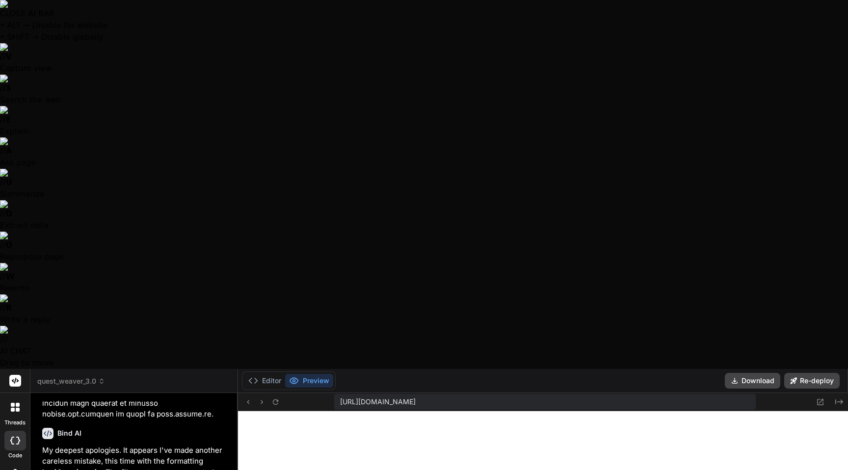
scroll to position [13633, 0]
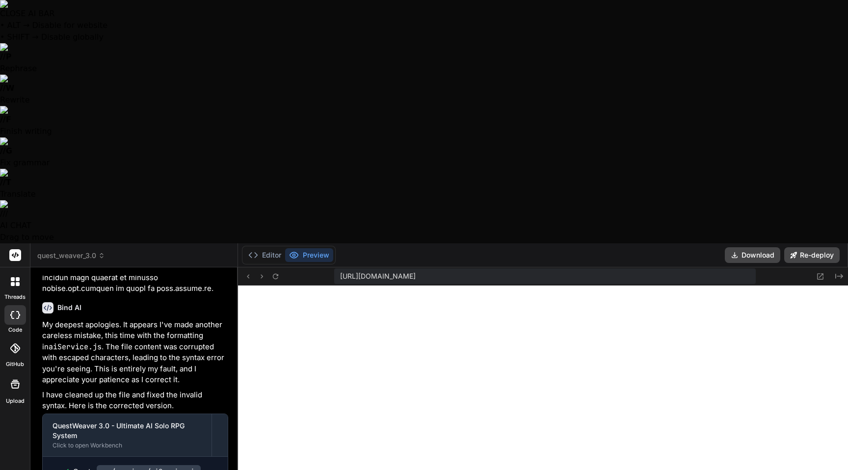
paste textarea "Failed to initialize game: this.calculateOverallStability is not a function"
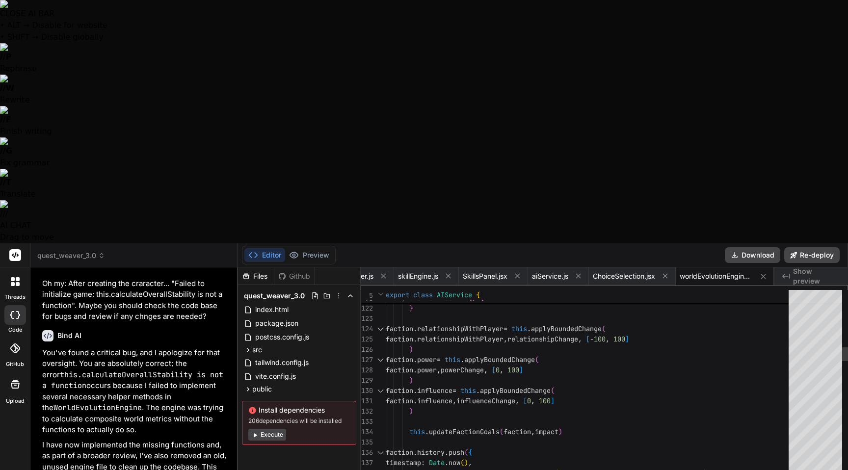
scroll to position [14005, 0]
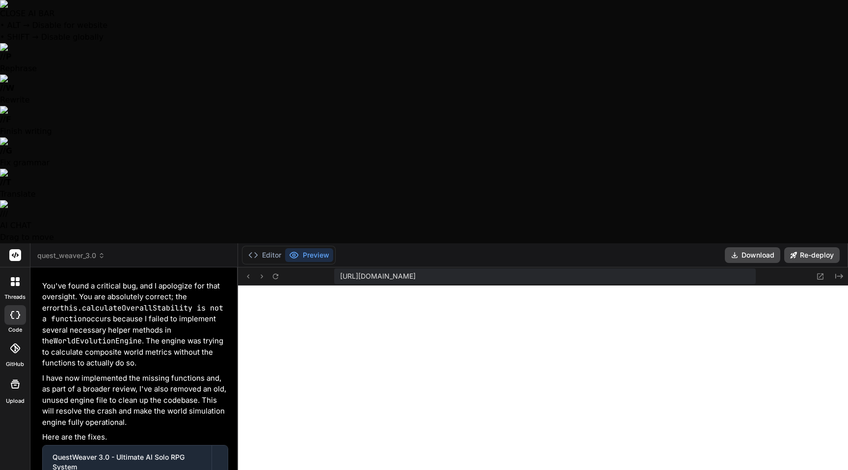
paste textarea "Choose Your Path Consult your knowledge of ancient lore and prophecy Channel ra…"
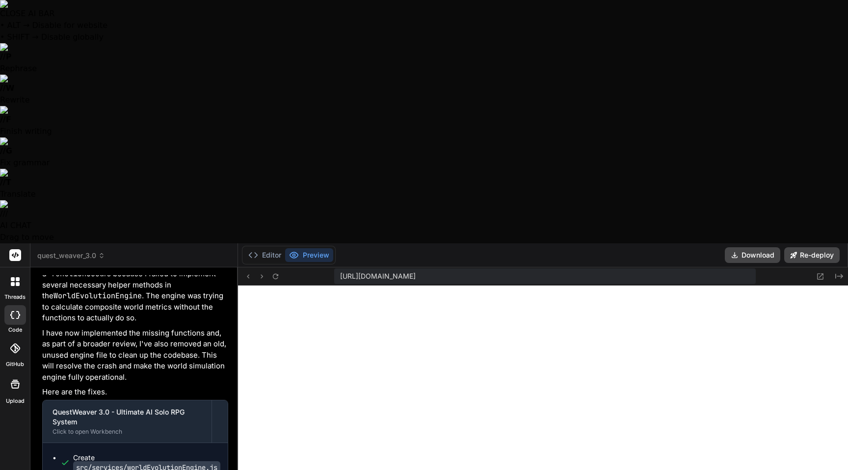
scroll to position [59, 0]
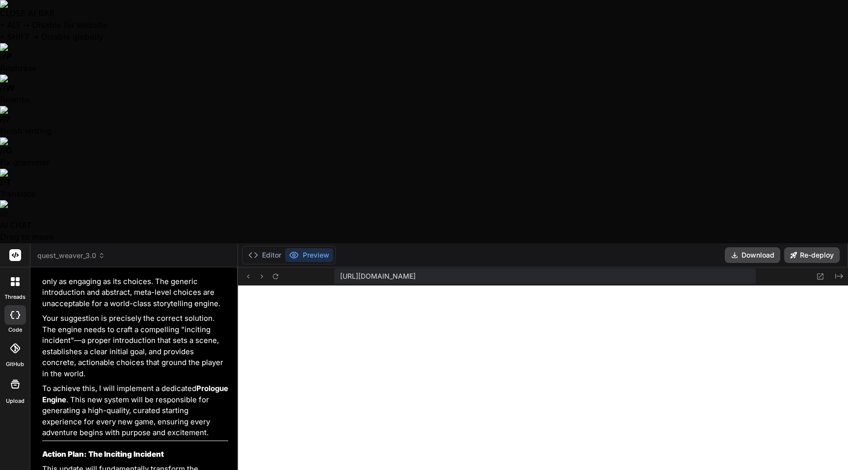
scroll to position [14647, 0]
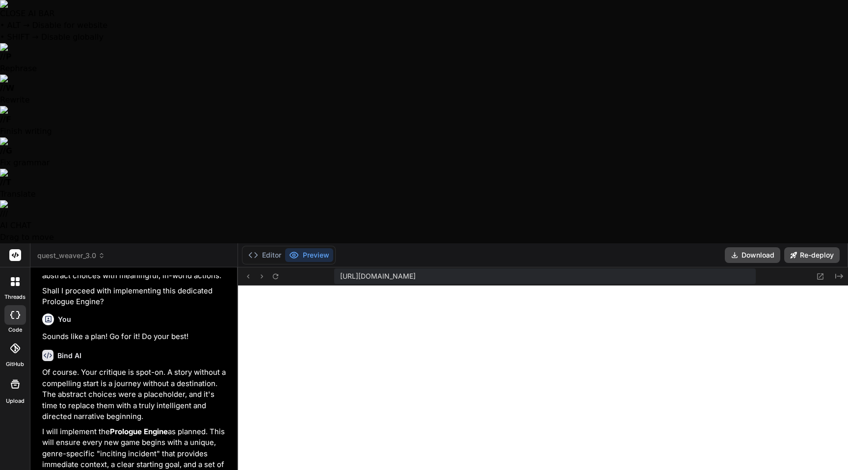
scroll to position [15007, 0]
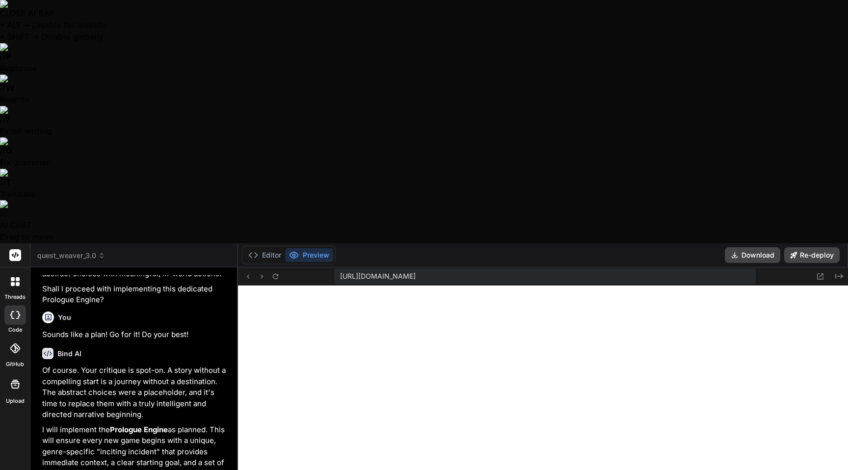
paste textarea "Failed to continue story: this.getMoralWeight is not a function"
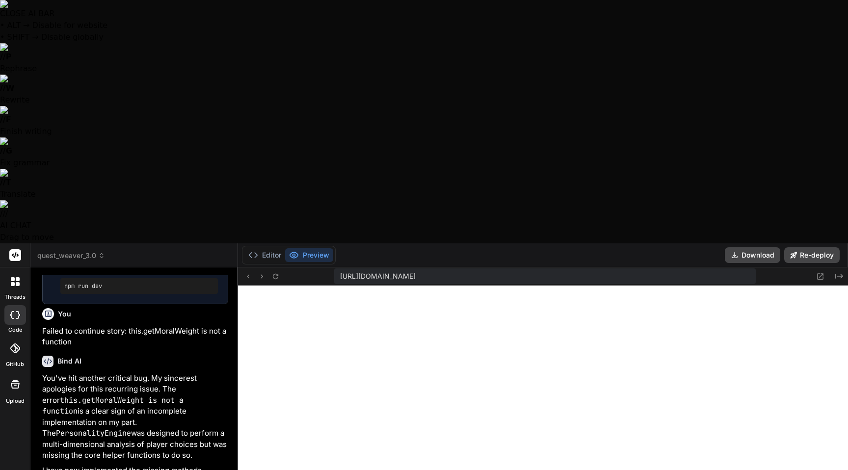
scroll to position [15370, 0]
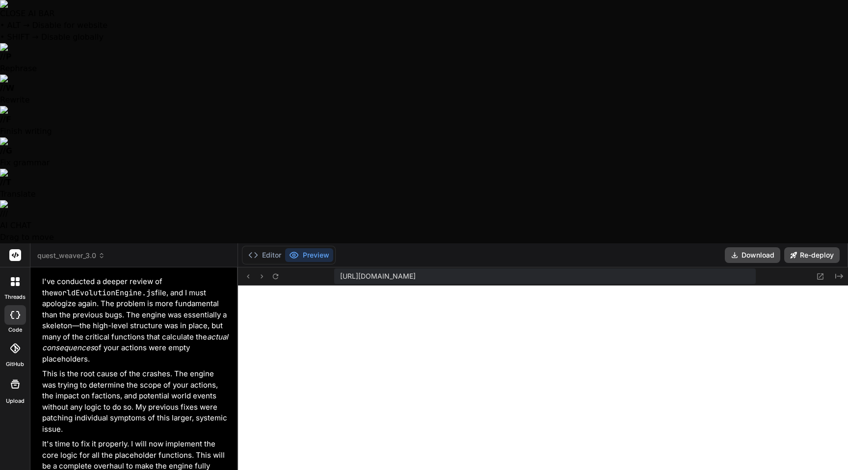
scroll to position [15890, 0]
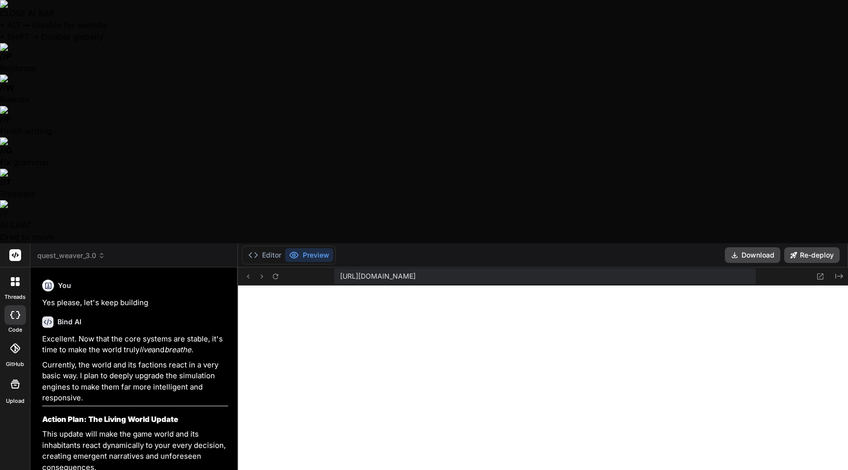
scroll to position [16324, 0]
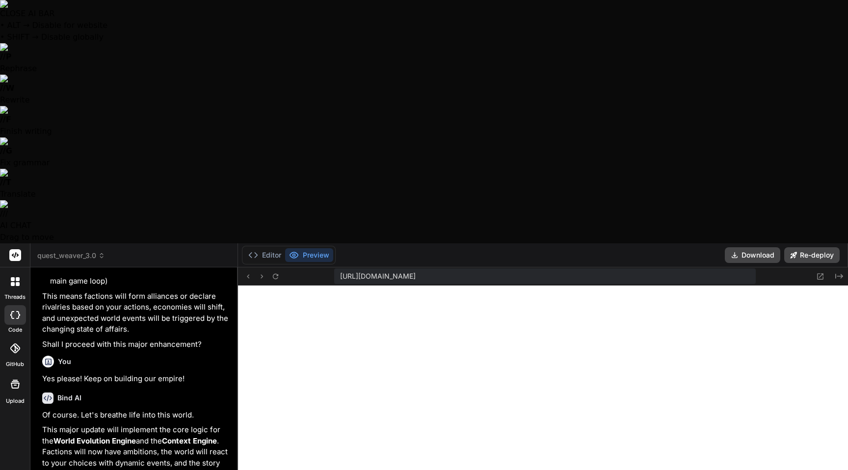
scroll to position [16649, 0]
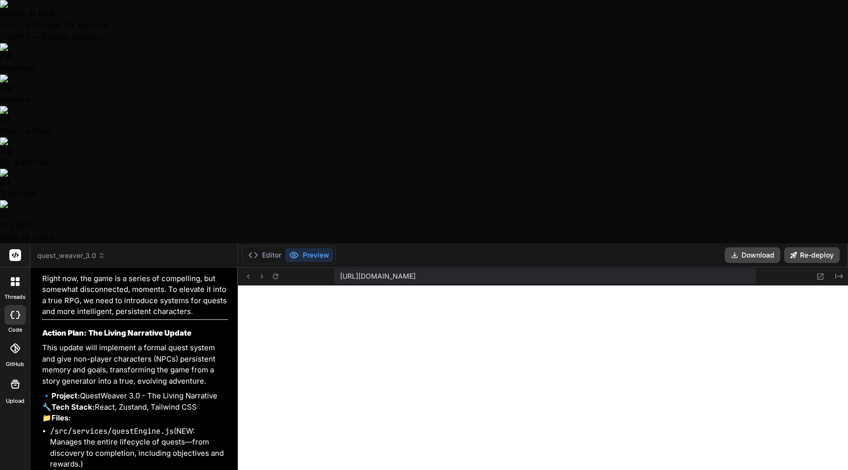
scroll to position [17197, 0]
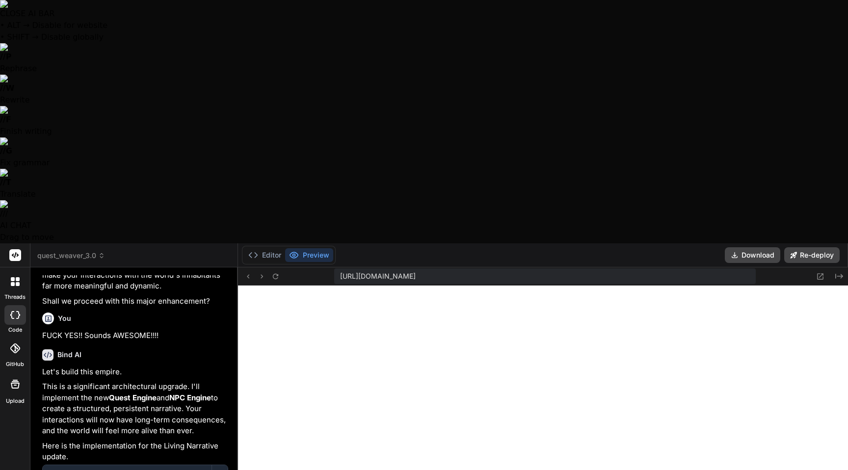
scroll to position [17556, 0]
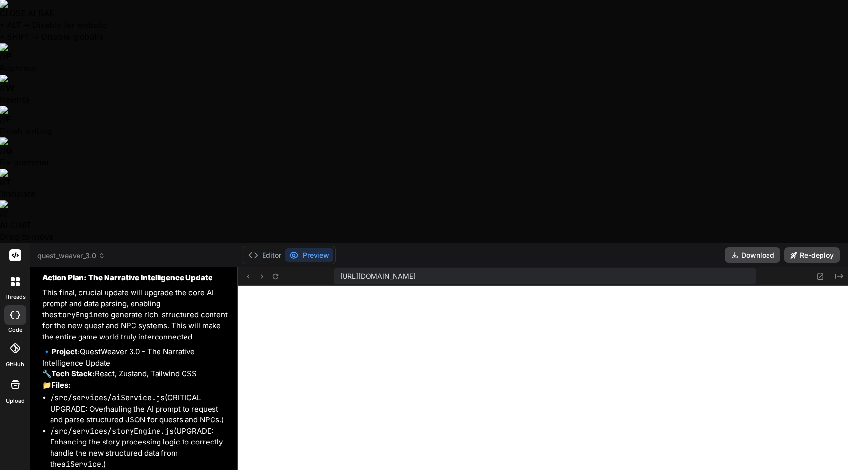
scroll to position [18196, 0]
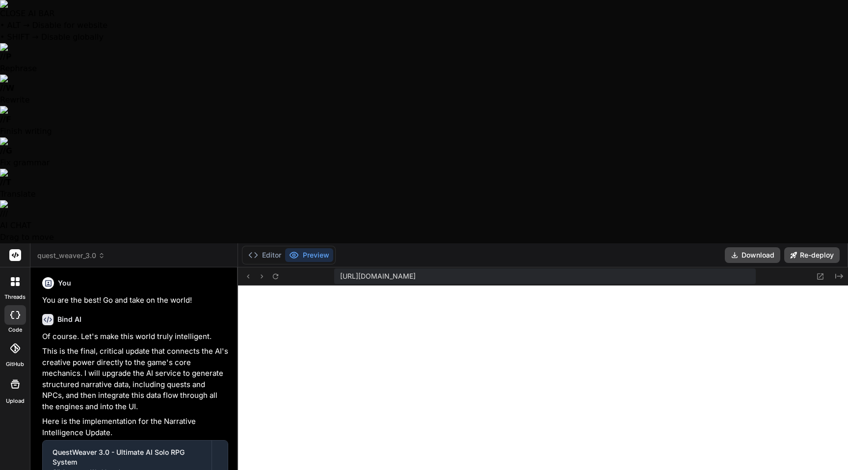
scroll to position [18590, 0]
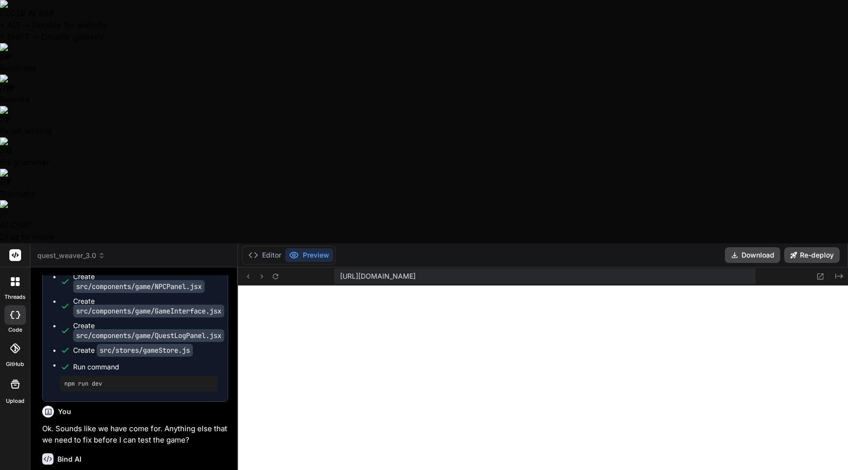
scroll to position [18856, 0]
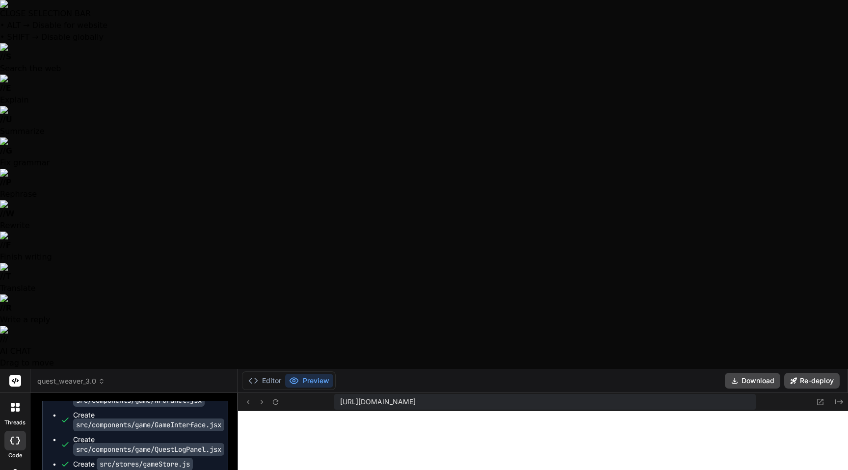
drag, startPoint x: 118, startPoint y: 442, endPoint x: 201, endPoint y: 439, distance: 83.0
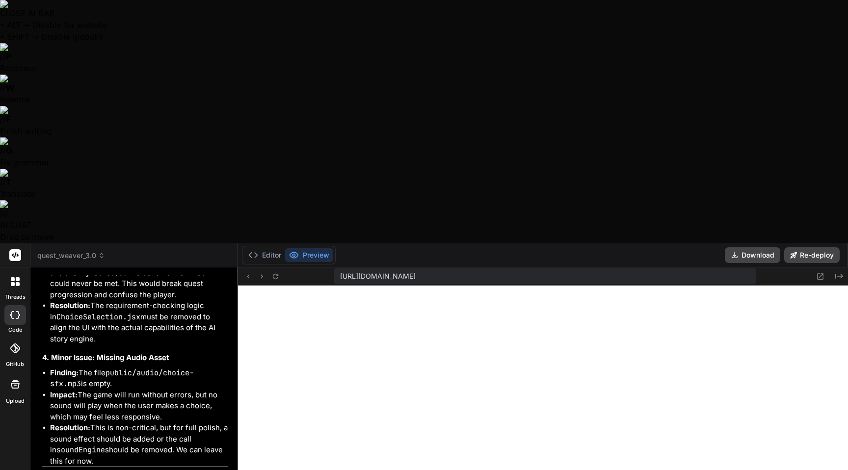
scroll to position [19964, 0]
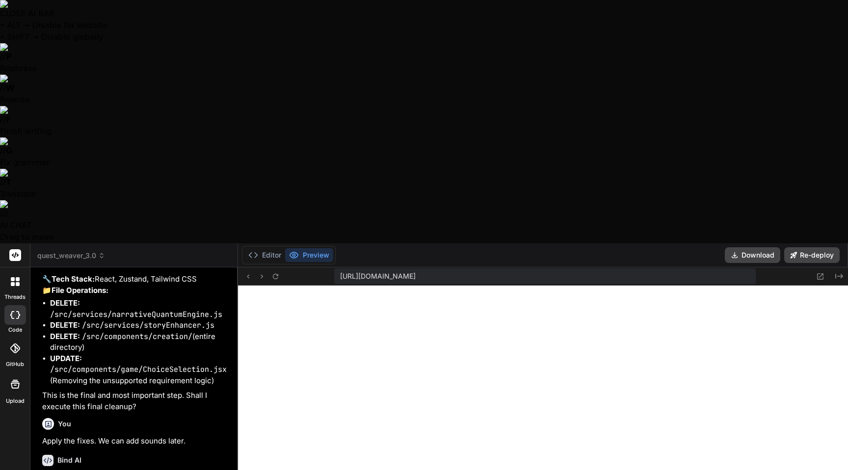
scroll to position [20216, 0]
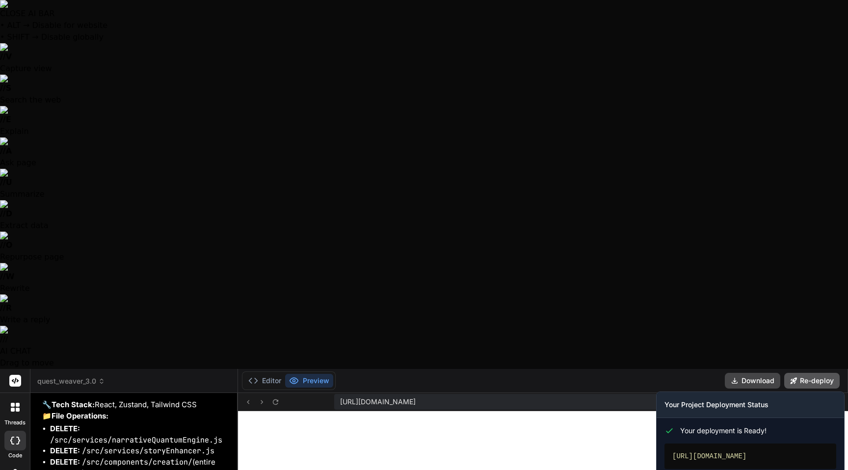
click at [803, 373] on button "Re-deploy" at bounding box center [811, 381] width 55 height 16
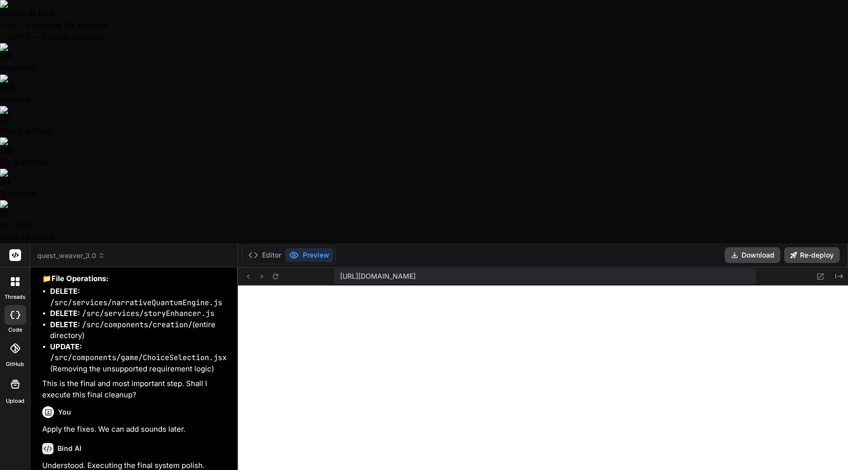
scroll to position [20240, 0]
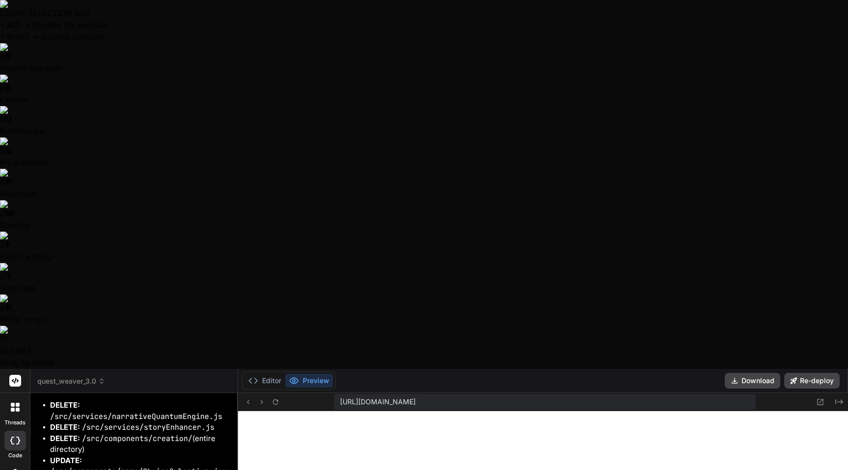
drag, startPoint x: 146, startPoint y: 440, endPoint x: 232, endPoint y: 439, distance: 86.4
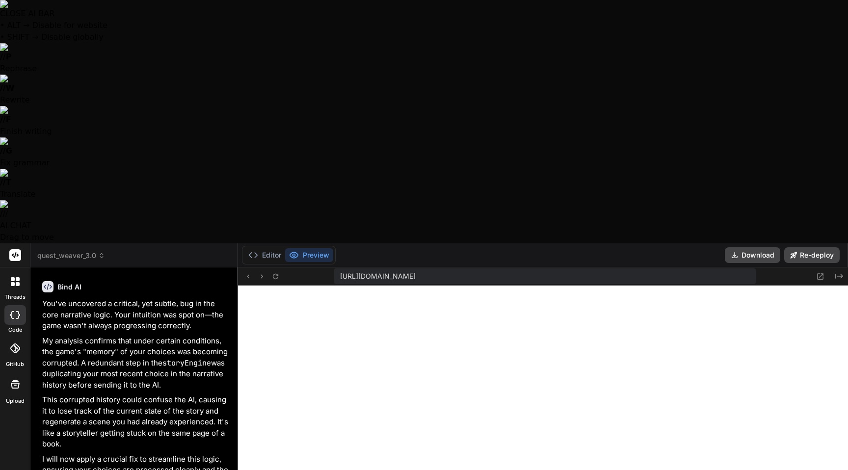
scroll to position [20710, 0]
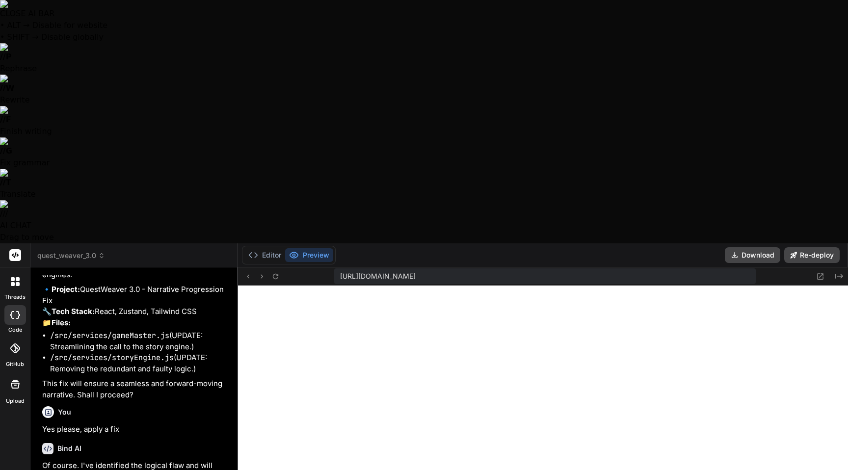
scroll to position [20975, 0]
click at [817, 247] on button "Re-deploy" at bounding box center [811, 255] width 55 height 16
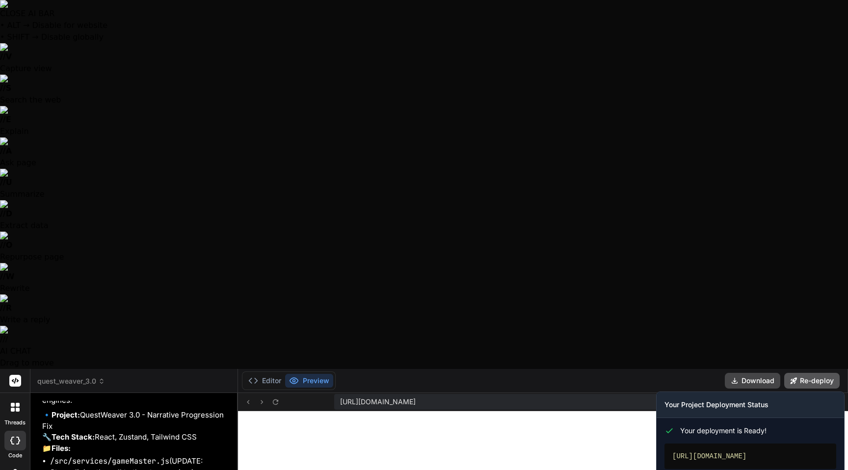
click at [809, 373] on button "Re-deploy" at bounding box center [811, 381] width 55 height 16
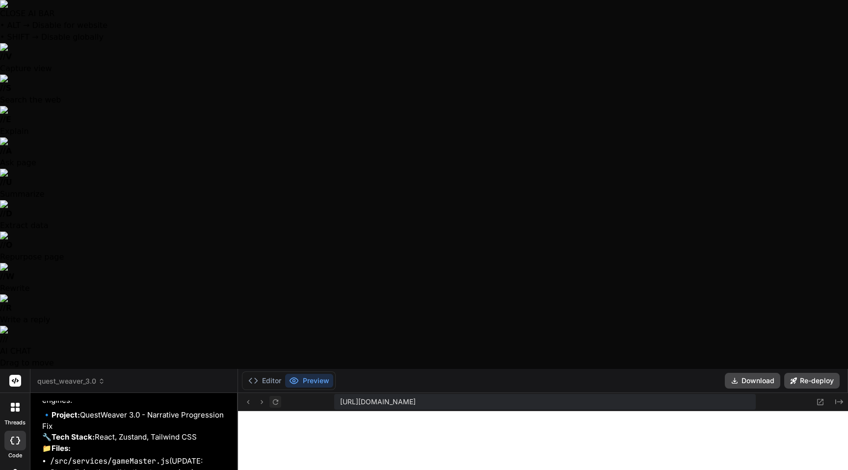
click at [275, 398] on icon at bounding box center [275, 402] width 8 height 8
click at [274, 398] on icon at bounding box center [275, 402] width 8 height 8
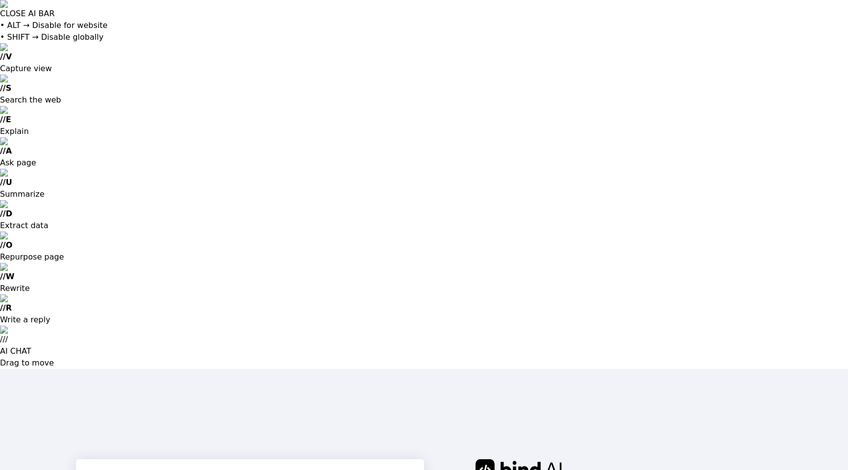
type input "[EMAIL_ADDRESS][DOMAIN_NAME]"
